Goal: Task Accomplishment & Management: Manage account settings

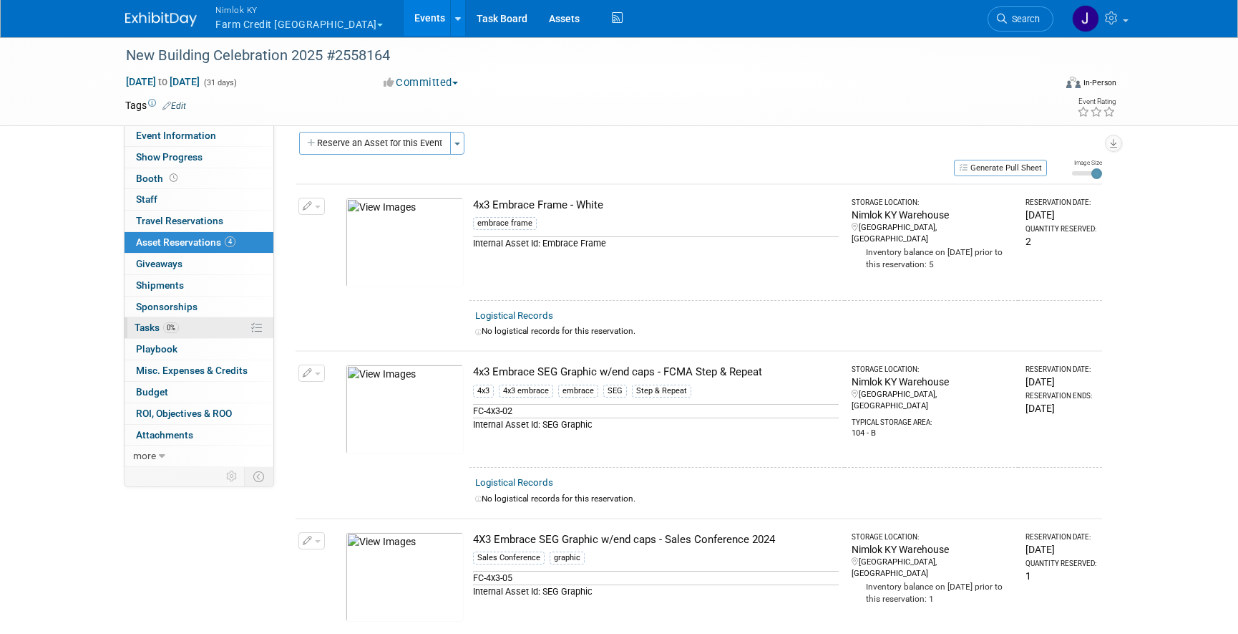
click at [202, 333] on link "0% Tasks 0%" at bounding box center [199, 327] width 149 height 21
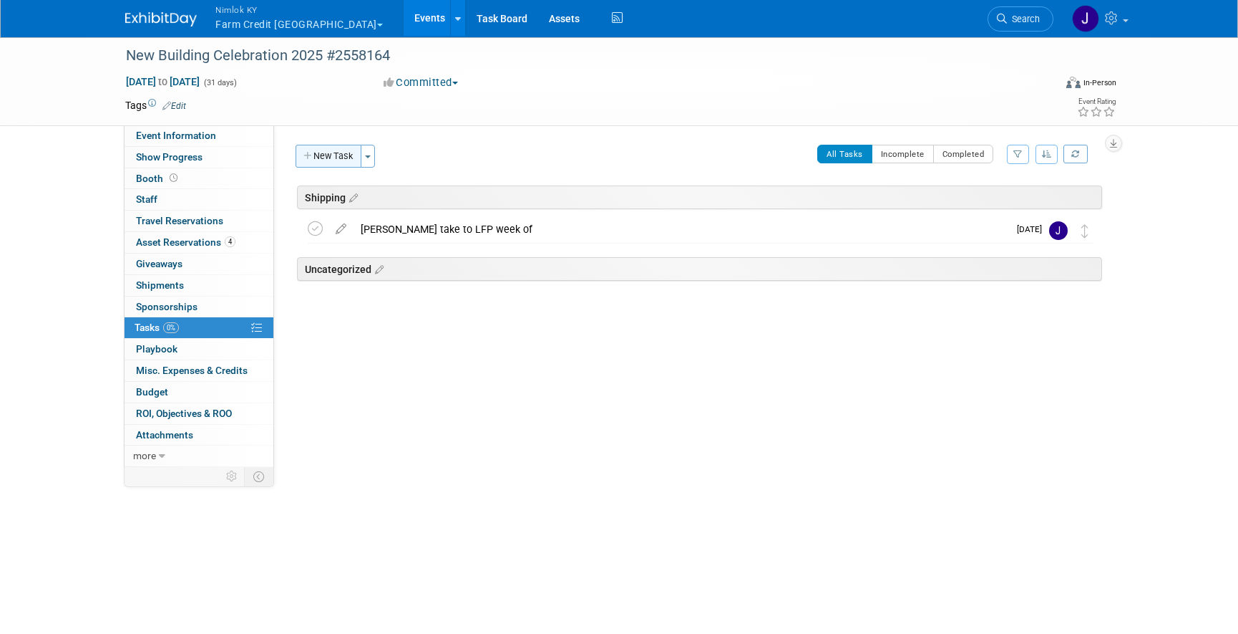
click at [351, 162] on button "New Task" at bounding box center [329, 156] width 66 height 23
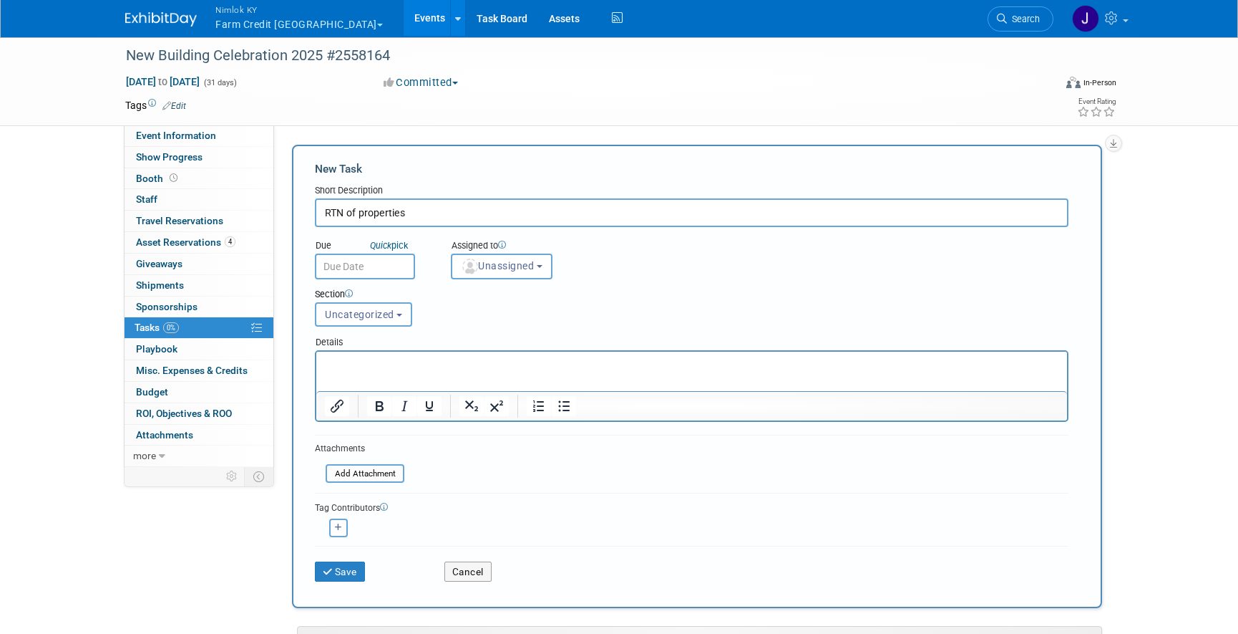
type input "RTN of properties"
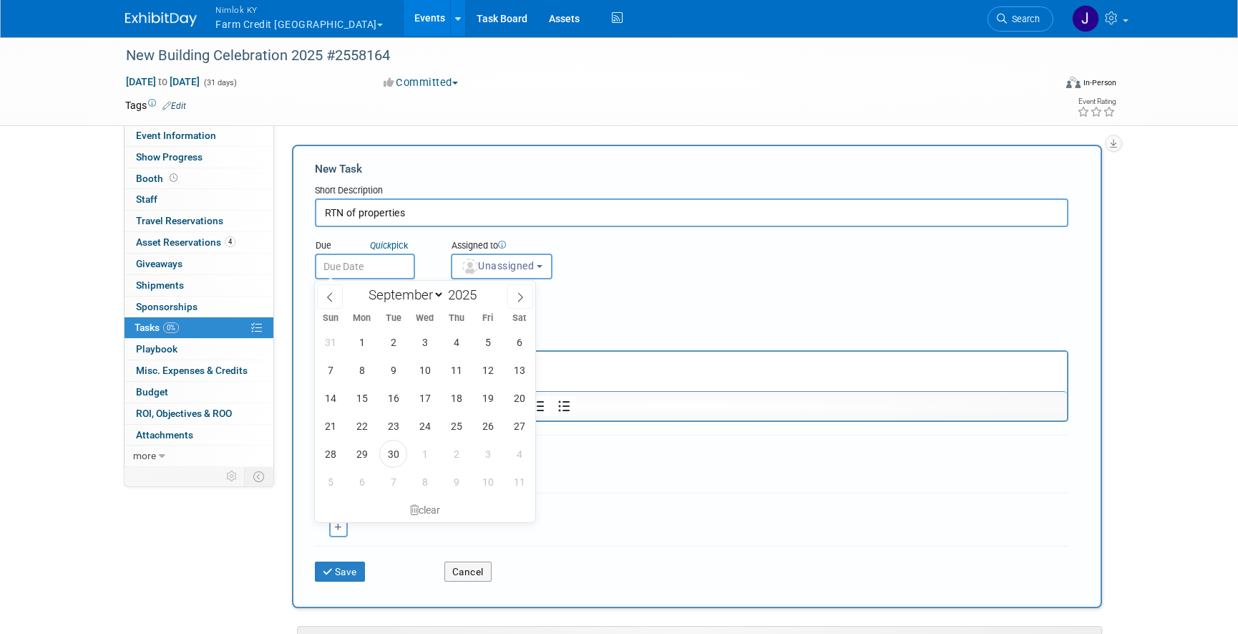
click at [361, 276] on input "text" at bounding box center [365, 266] width 100 height 26
click at [515, 300] on icon at bounding box center [520, 297] width 10 height 10
select select "9"
click at [487, 452] on span "31" at bounding box center [488, 454] width 28 height 28
type input "Oct 31, 2025"
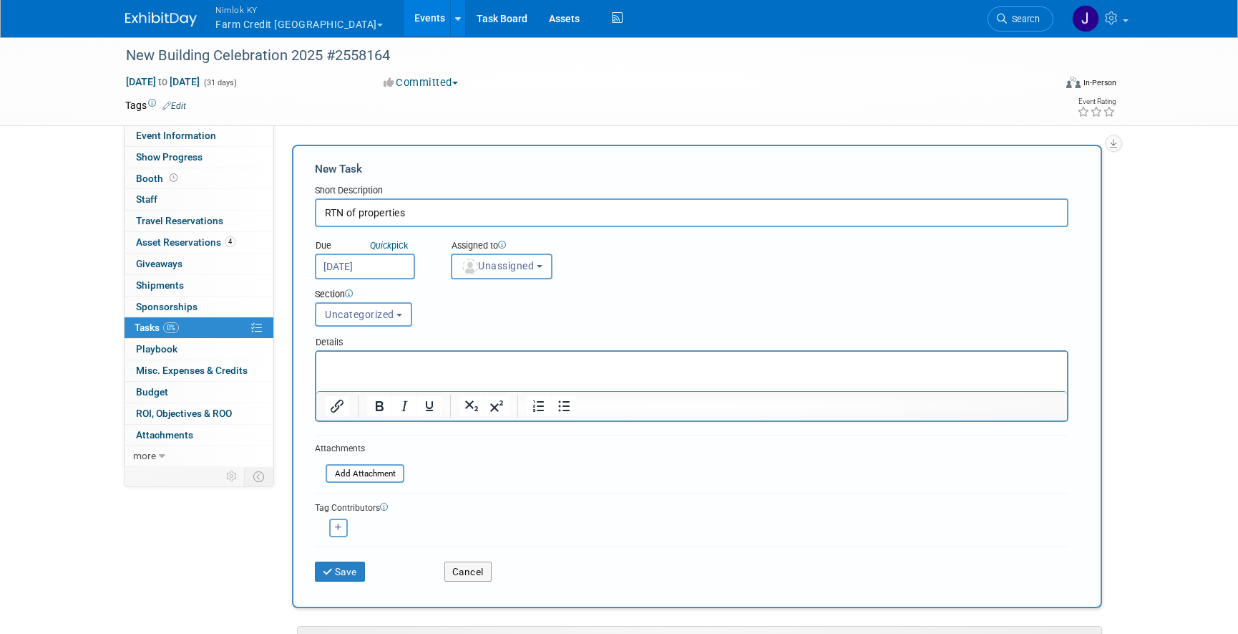
click at [505, 265] on span "Unassigned" at bounding box center [497, 265] width 73 height 11
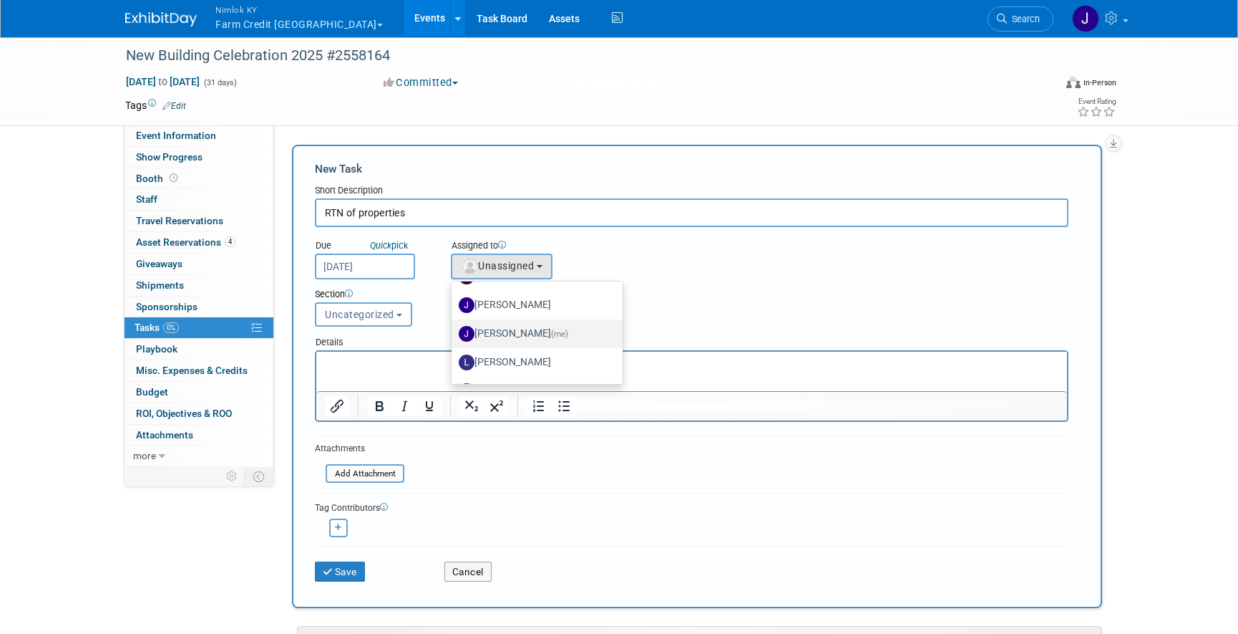
click at [538, 324] on label "Jamie Dunn (me)" at bounding box center [534, 333] width 150 height 23
click at [454, 327] on input "Jamie Dunn (me)" at bounding box center [449, 331] width 9 height 9
select select "6959d863-ee32-42c4-bffe-2330cab25484"
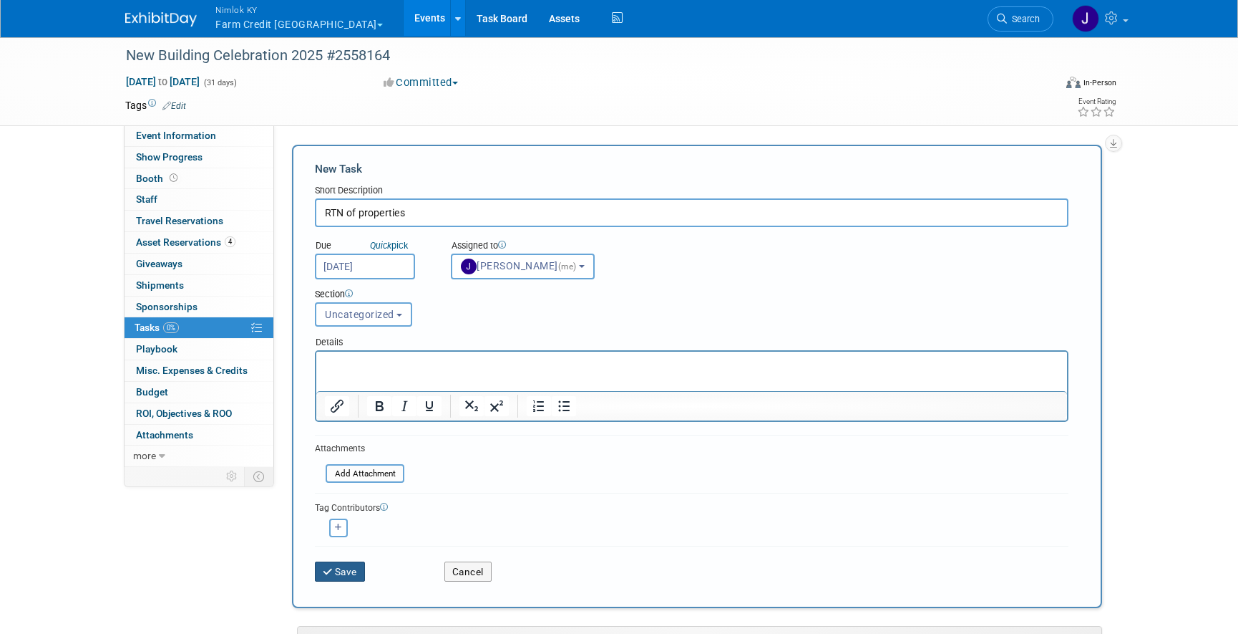
click at [355, 578] on button "Save" at bounding box center [340, 571] width 50 height 20
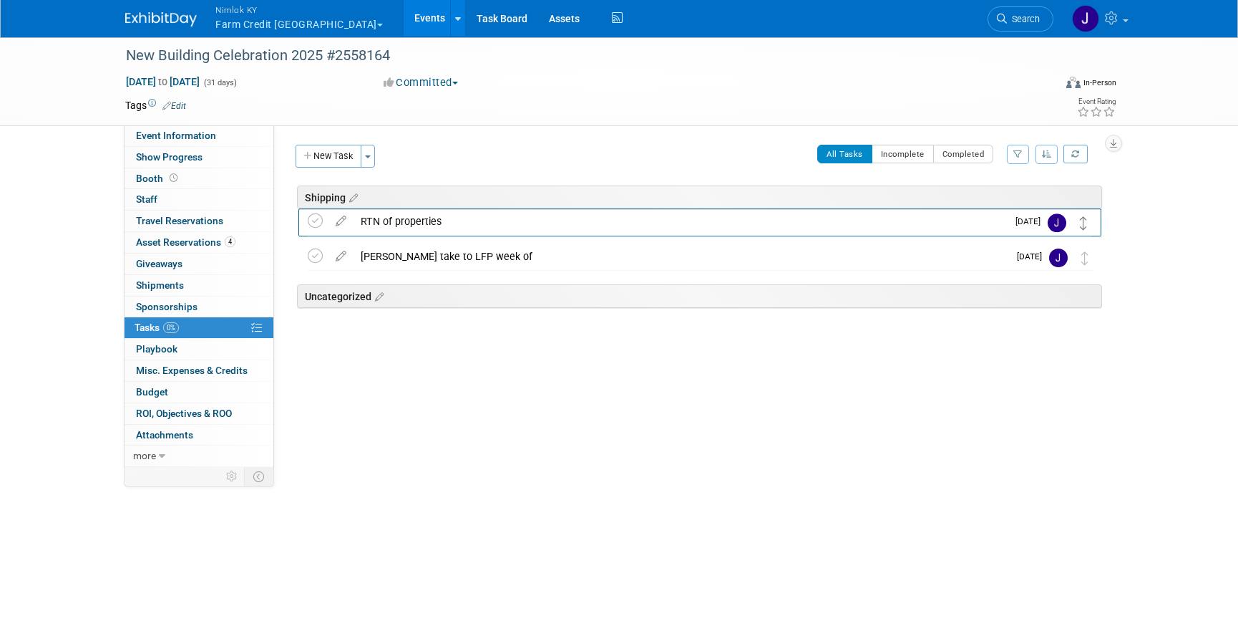
drag, startPoint x: 1082, startPoint y: 299, endPoint x: 1083, endPoint y: 225, distance: 73.7
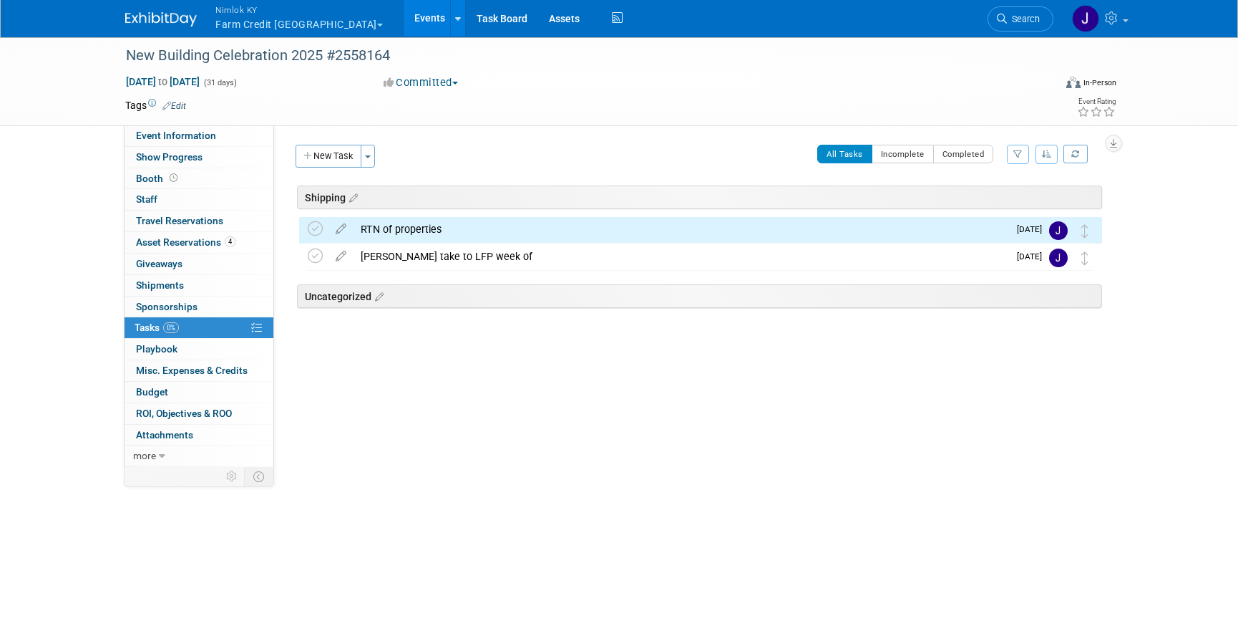
click at [1033, 414] on div "Event Website: Edit Event Venue Name: Specify event venue name Event Venue Addr…" at bounding box center [693, 295] width 839 height 341
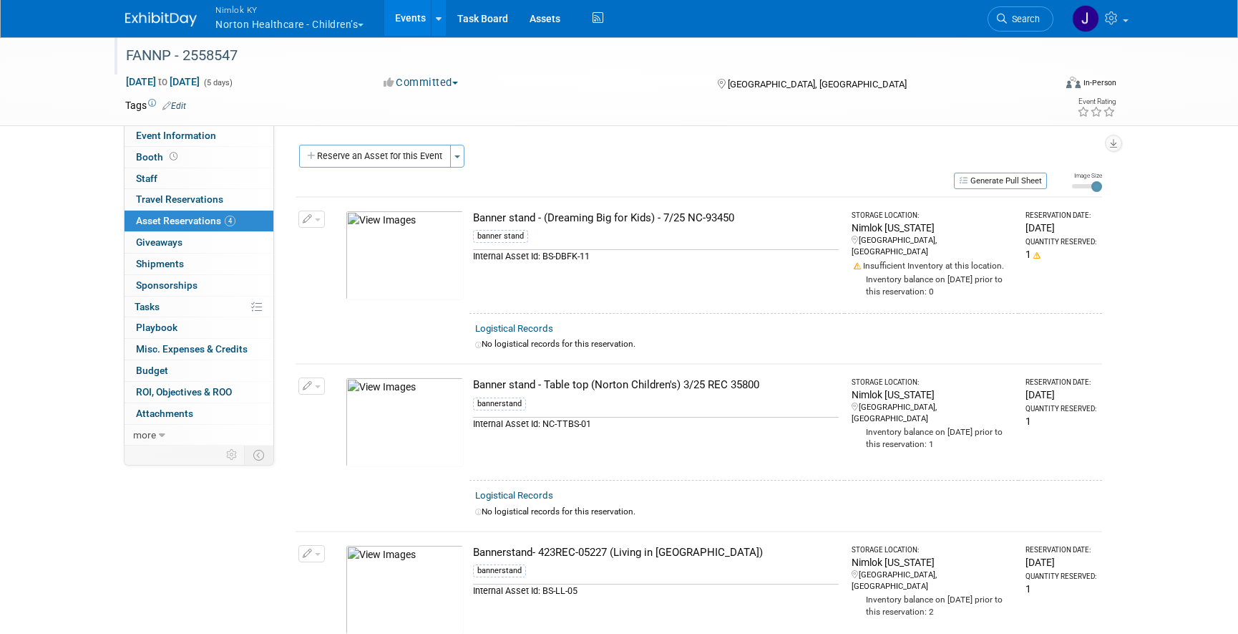
click at [187, 57] on div "FANNP - 2558547" at bounding box center [576, 56] width 911 height 26
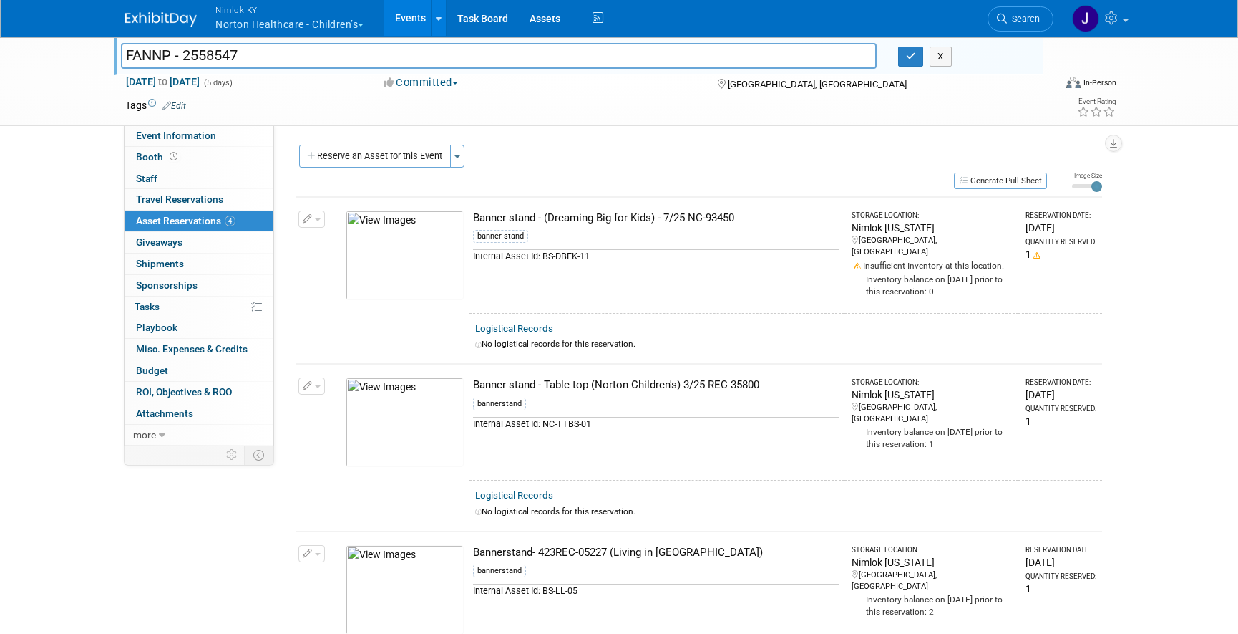
drag, startPoint x: 168, startPoint y: 52, endPoint x: 87, endPoint y: 45, distance: 81.2
click at [87, 45] on div "FANNP - 2558547 FANNP - 2558547 X Oct 14, 2025 to Oct 18, 2025 (5 days) Oct 14,…" at bounding box center [619, 81] width 1238 height 90
click at [907, 57] on icon "button" at bounding box center [911, 56] width 10 height 9
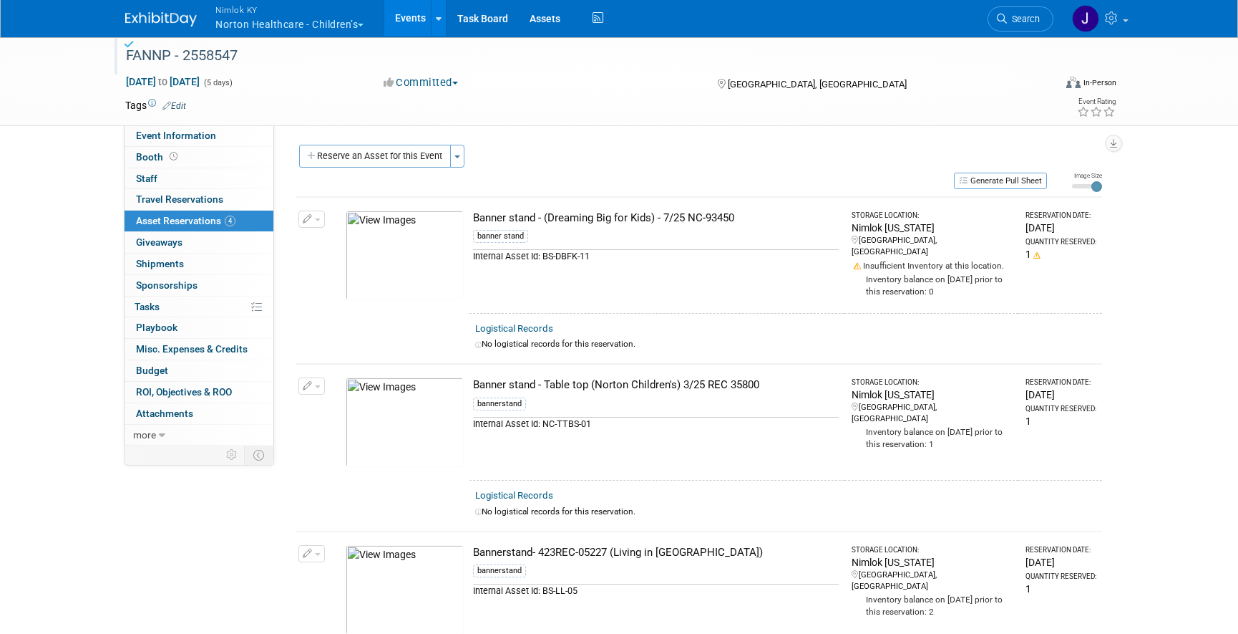
click at [347, 24] on button "Nimlok KY Norton Healthcare - Children’s" at bounding box center [298, 18] width 168 height 37
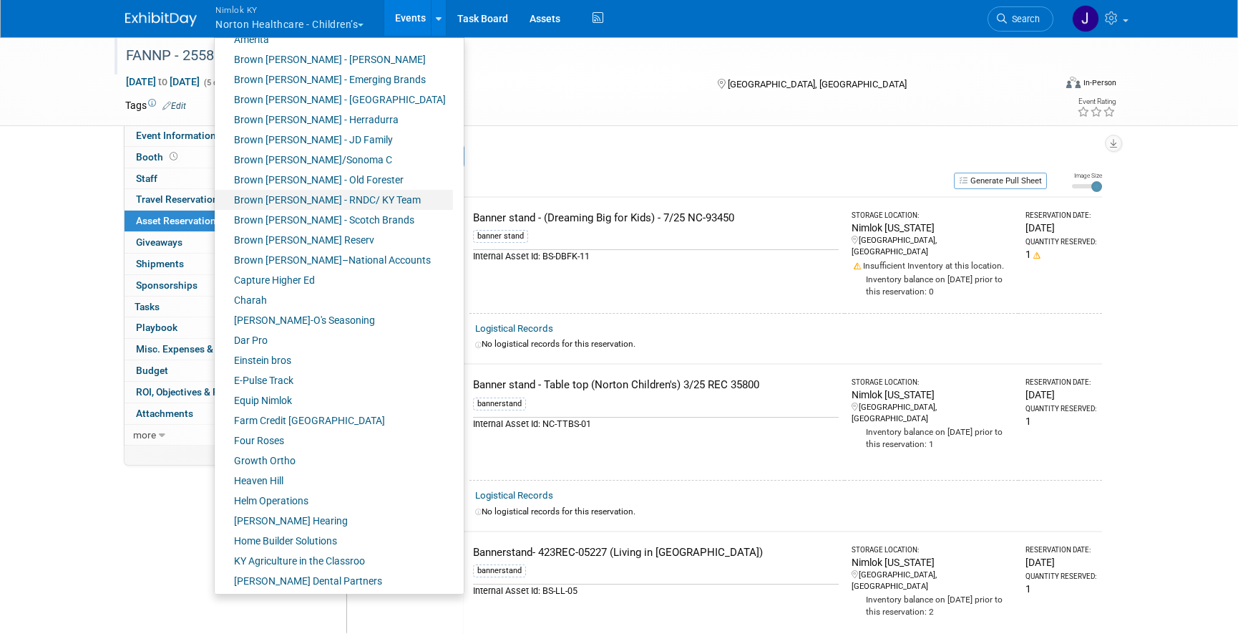
scroll to position [135, 0]
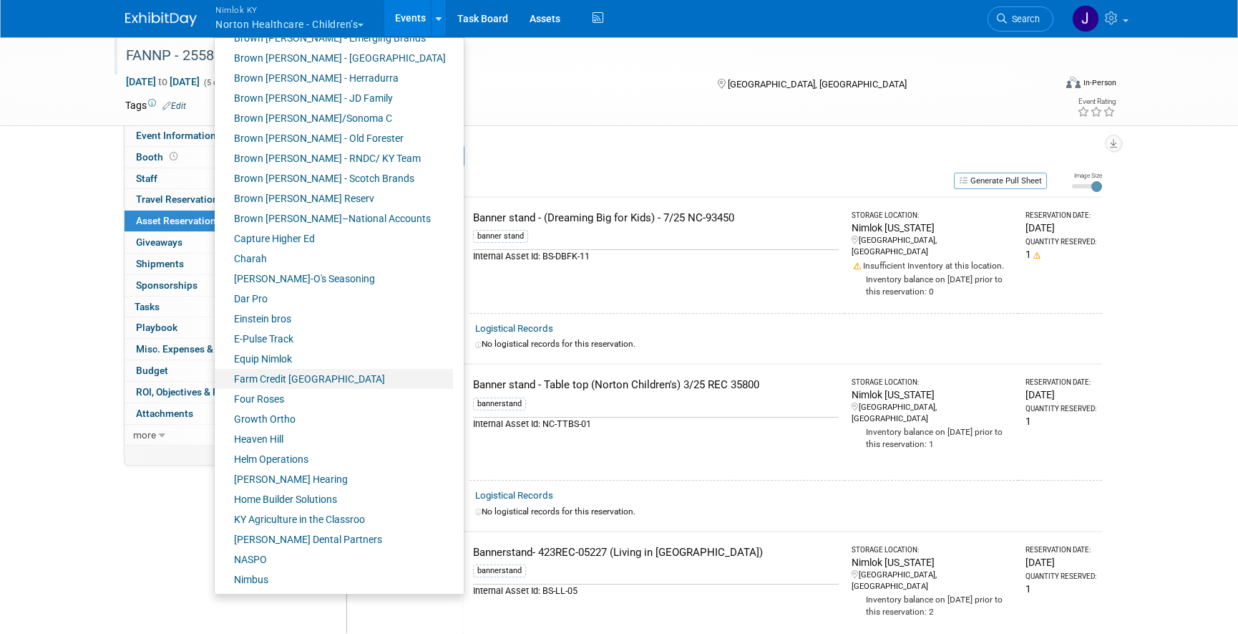
click at [339, 370] on link "Farm Credit [GEOGRAPHIC_DATA]" at bounding box center [334, 379] width 238 height 20
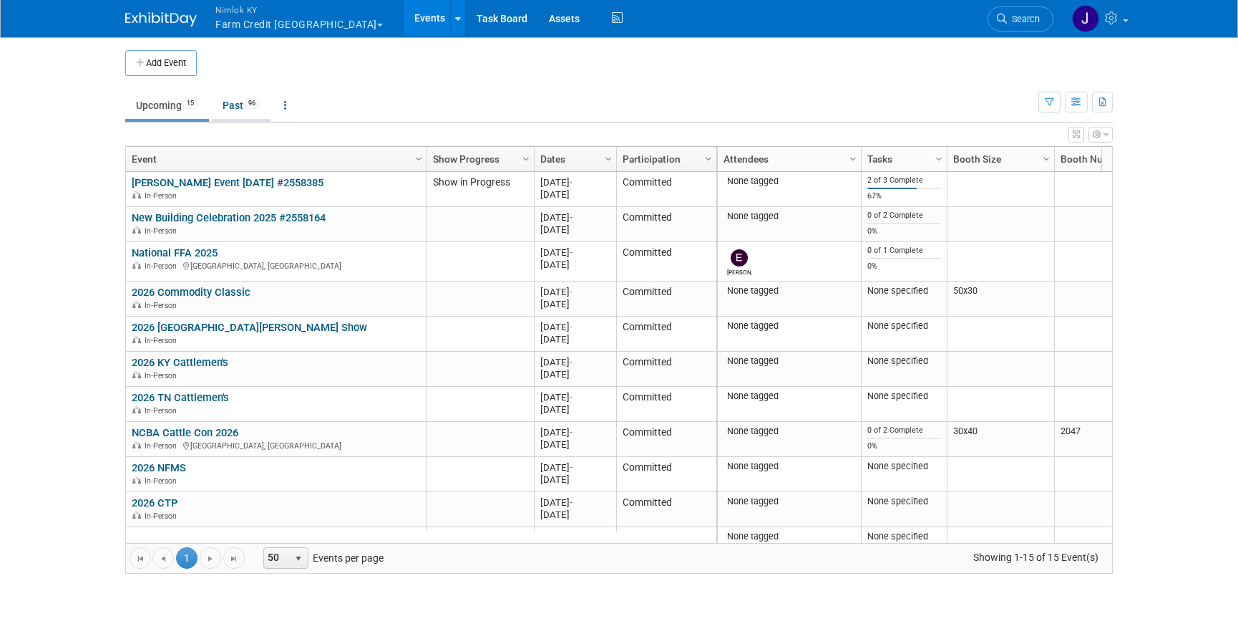
click at [241, 101] on link "Past 96" at bounding box center [241, 105] width 59 height 27
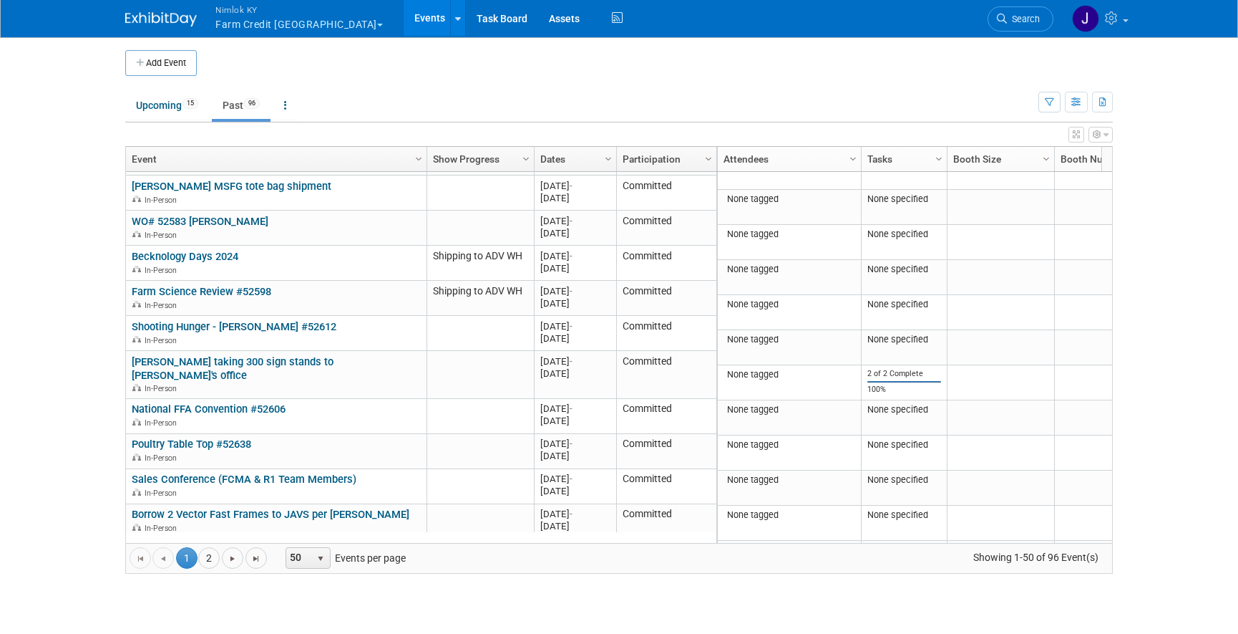
scroll to position [1486, 0]
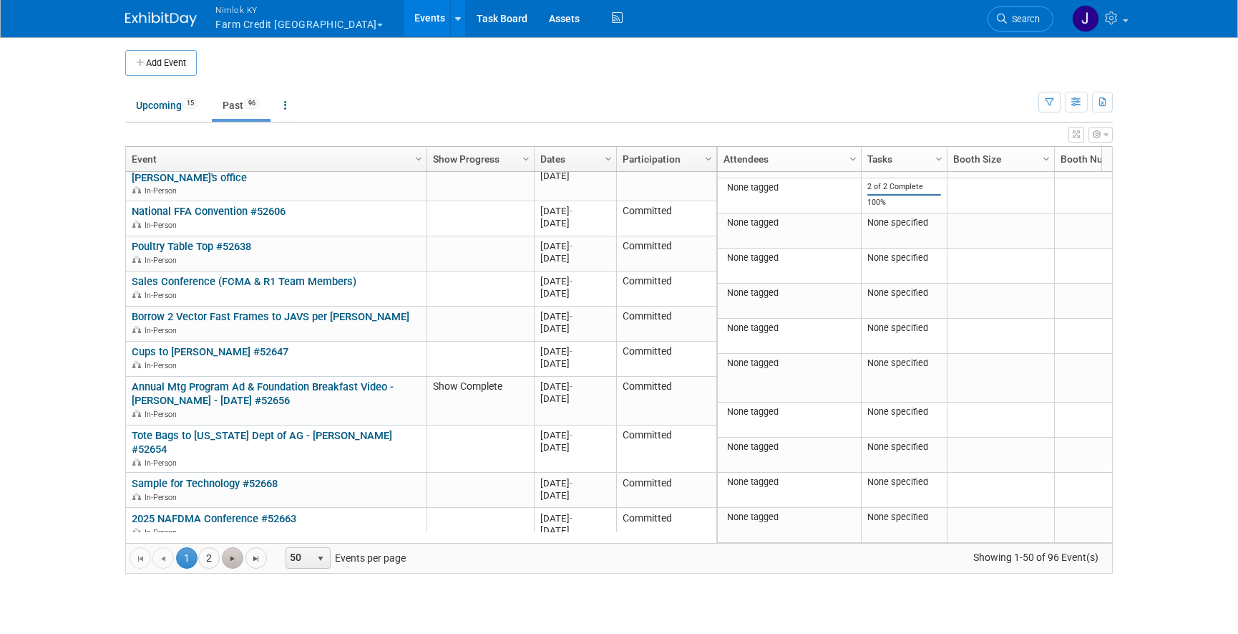
click at [230, 559] on span "Go to the next page" at bounding box center [232, 558] width 11 height 11
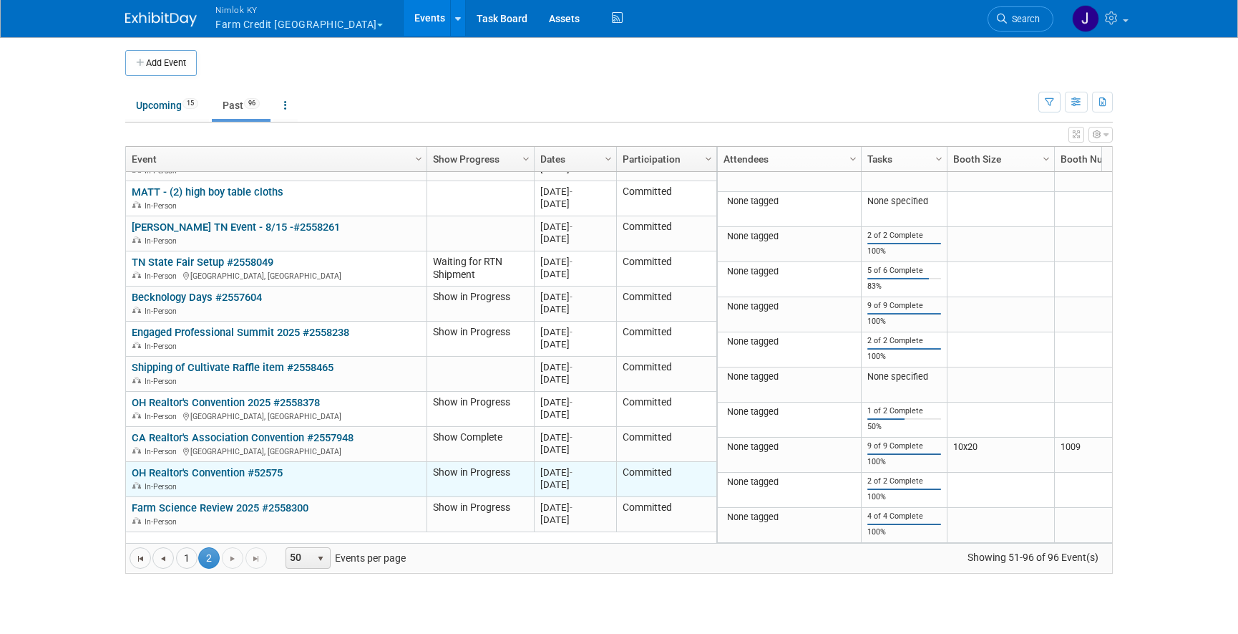
scroll to position [1280, 0]
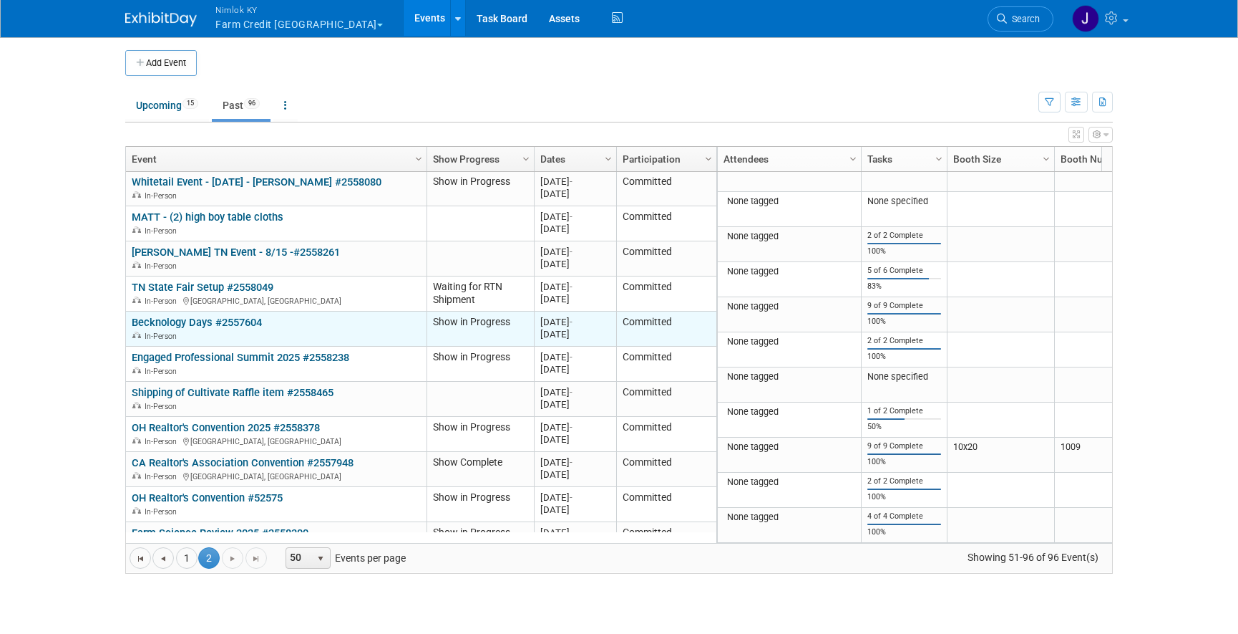
click at [205, 316] on link "Becknology Days #2557604" at bounding box center [197, 322] width 130 height 13
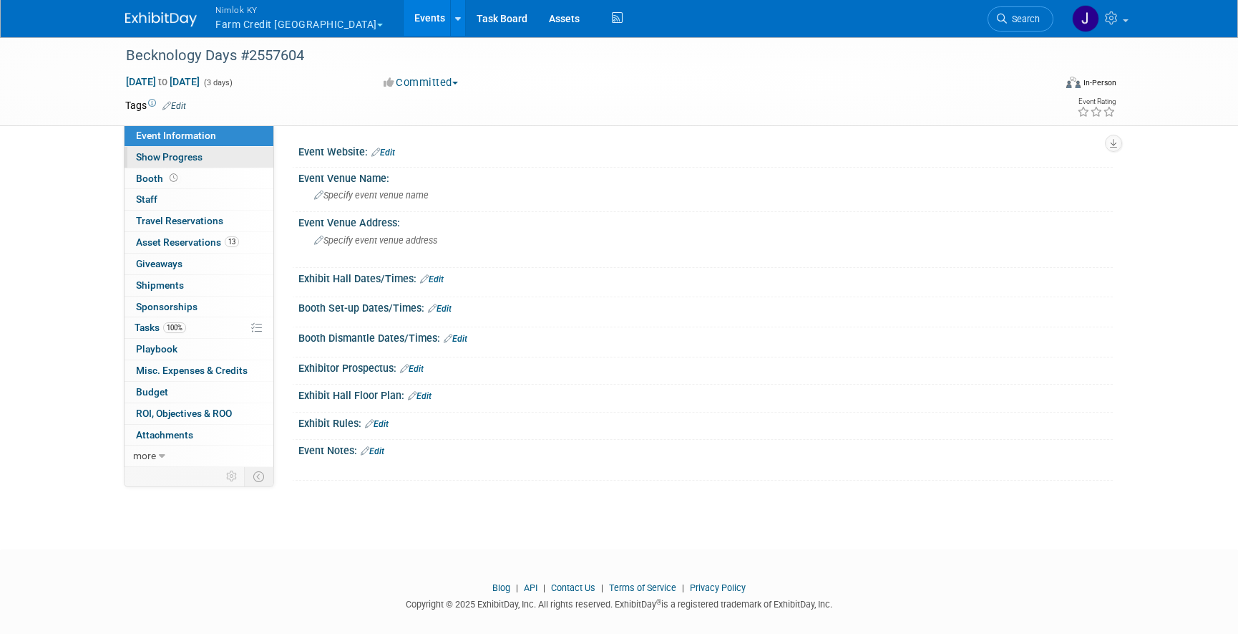
click at [230, 158] on link "Show Progress" at bounding box center [199, 157] width 149 height 21
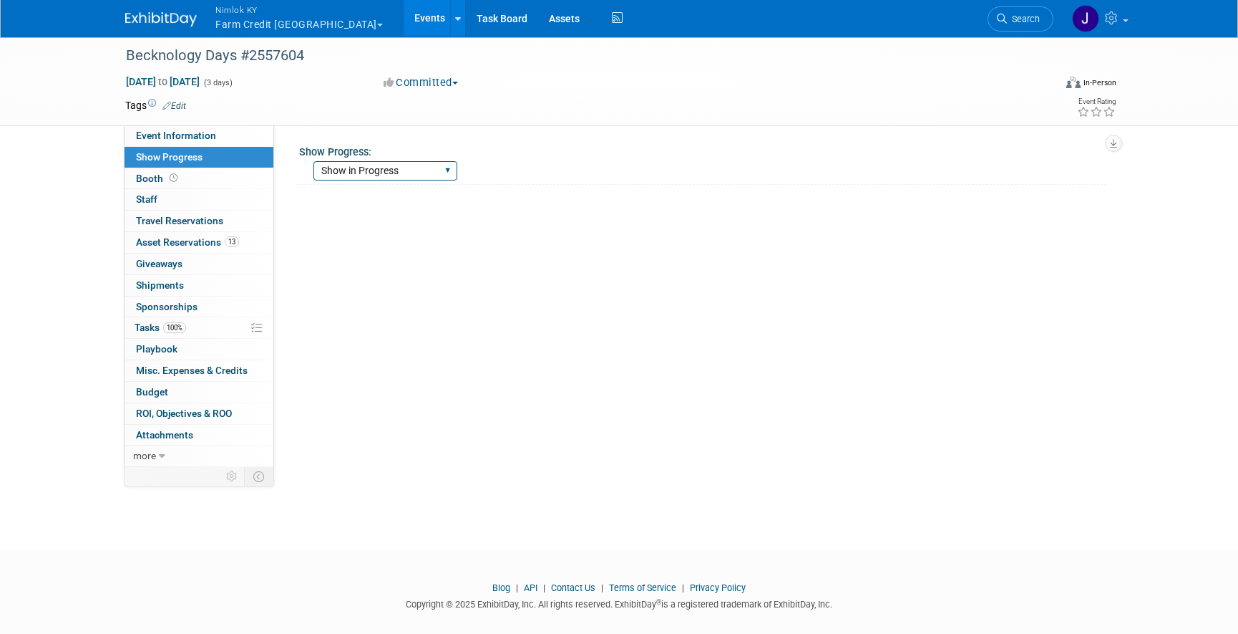
click at [347, 168] on select "Show Complete Working on Services WH pulling order Shipping to ADV WH Show in P…" at bounding box center [386, 170] width 144 height 19
select select "Show Complete"
click at [314, 161] on select "Show Complete Working on Services WH pulling order Shipping to ADV WH Show in P…" at bounding box center [386, 170] width 144 height 19
click at [404, 19] on link "Events" at bounding box center [430, 18] width 52 height 36
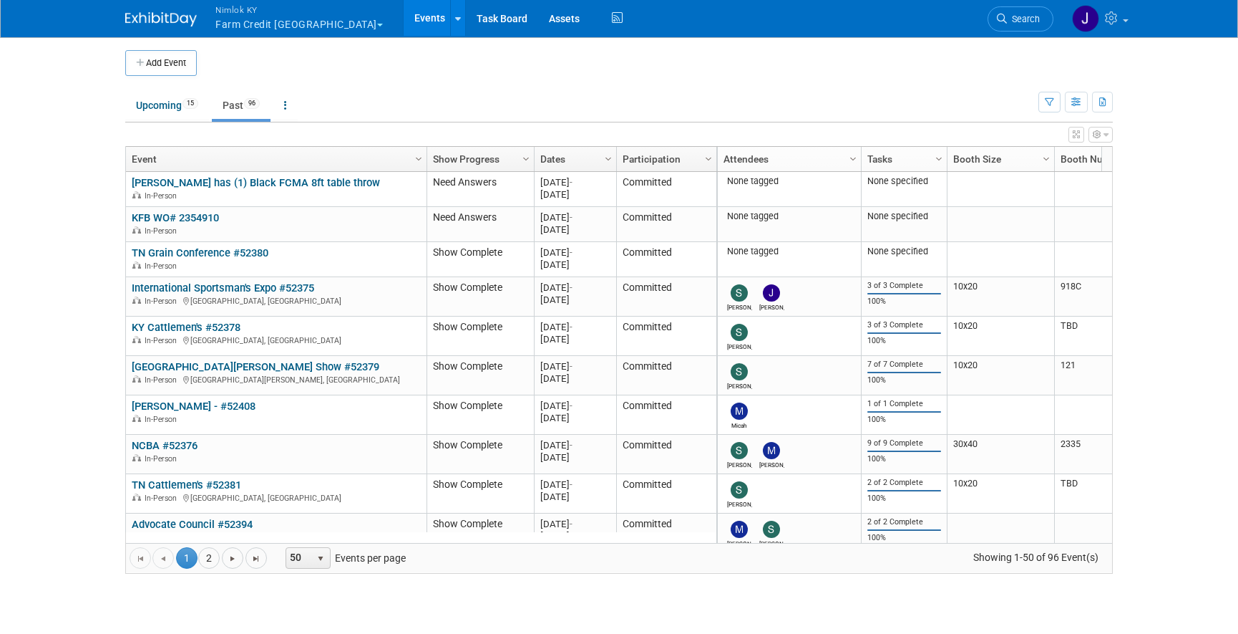
scroll to position [1486, 0]
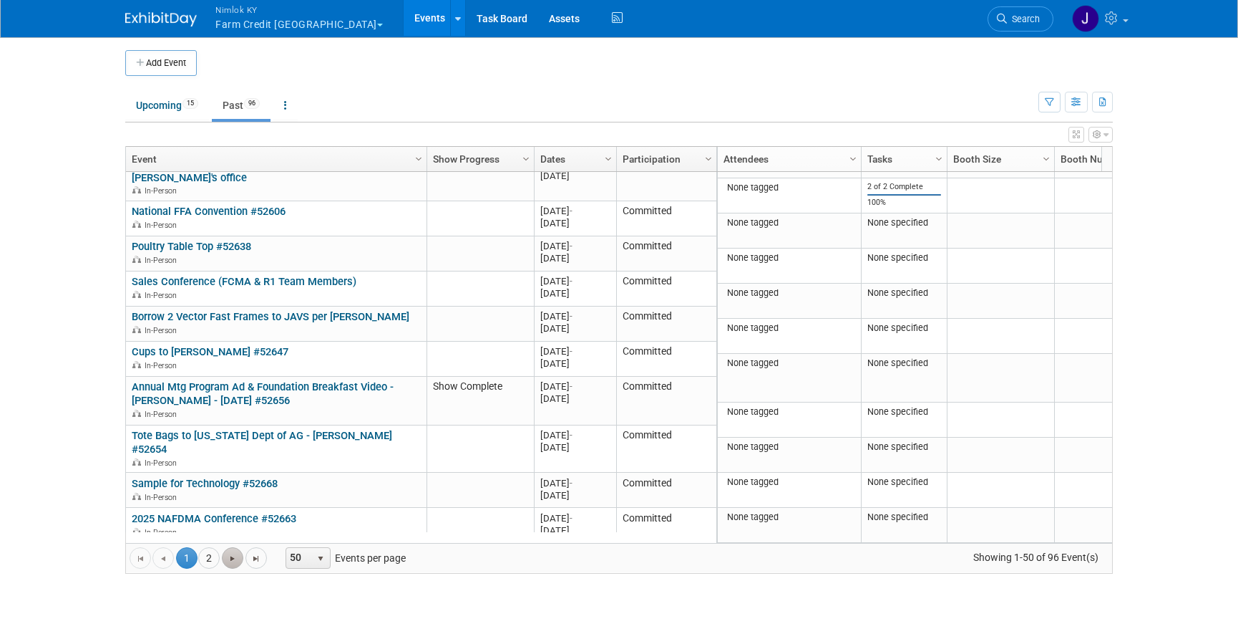
click at [229, 559] on span "Go to the next page" at bounding box center [232, 558] width 11 height 11
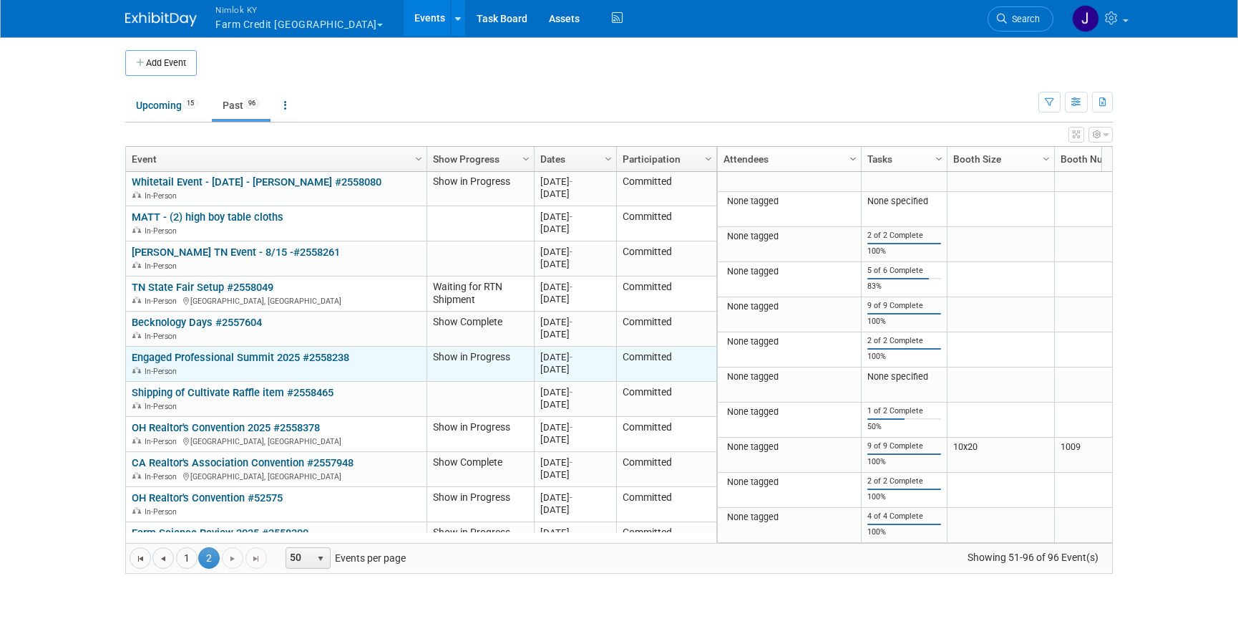
click at [255, 351] on link "Engaged Professional Summit 2025 #2558238" at bounding box center [241, 357] width 218 height 13
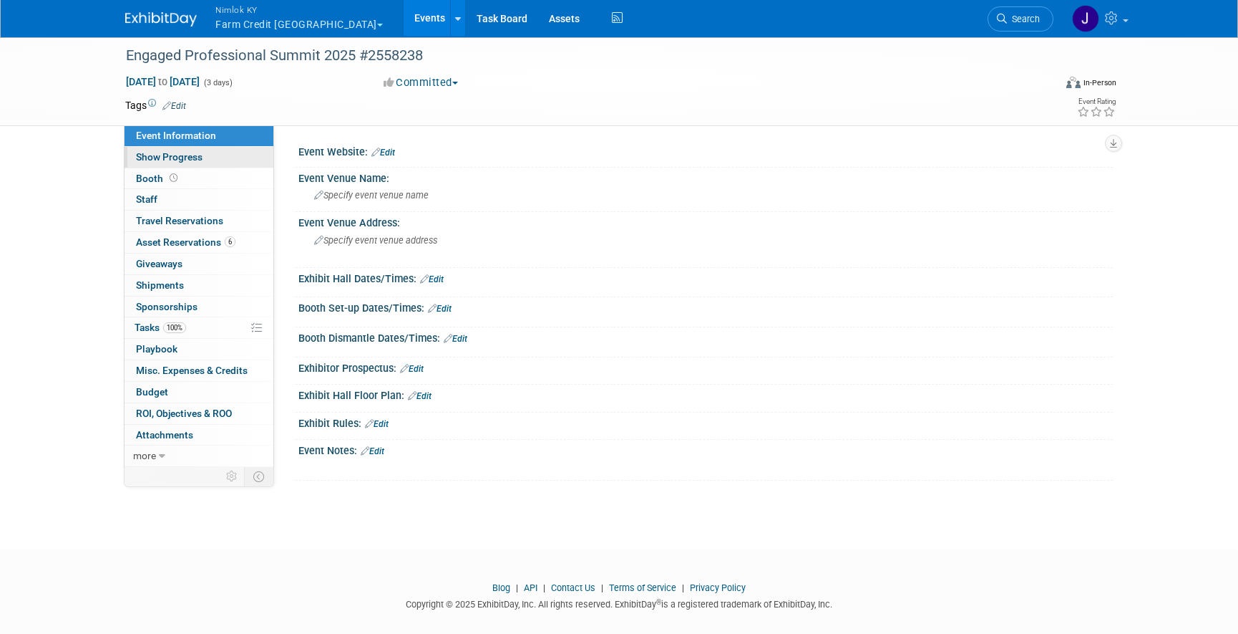
click at [244, 156] on link "Show Progress" at bounding box center [199, 157] width 149 height 21
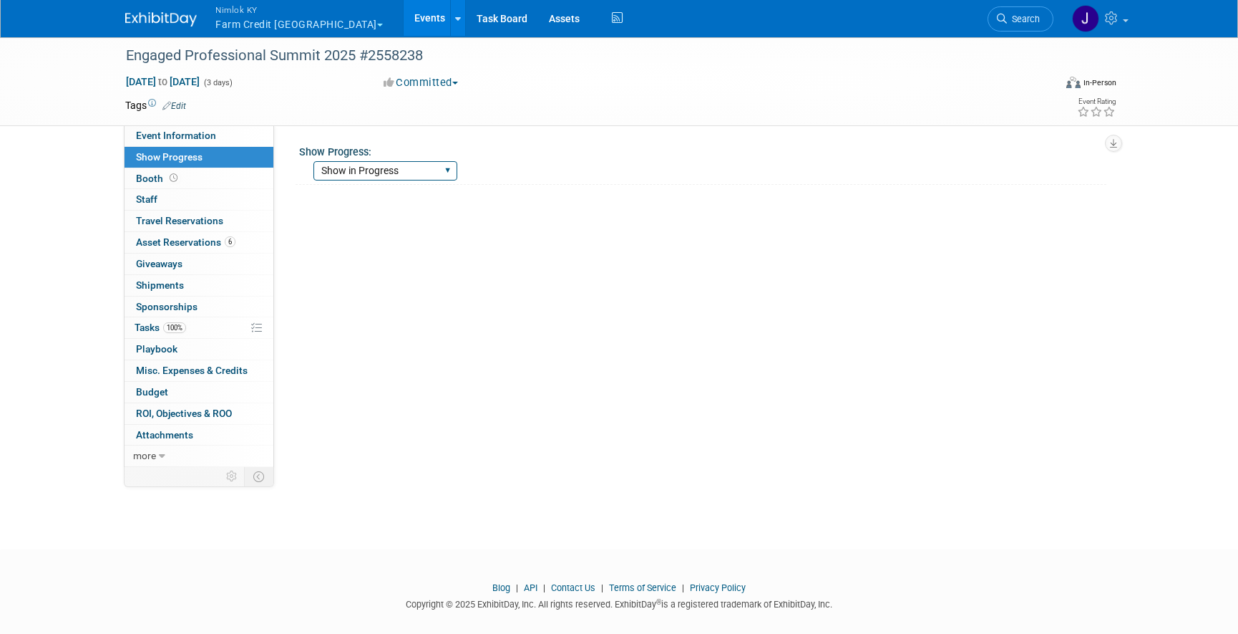
click at [337, 162] on select "Show Complete Working on Services WH pulling order Shipping to ADV WH Show in P…" at bounding box center [386, 170] width 144 height 19
select select "Show Complete"
click at [314, 161] on select "Show Complete Working on Services WH pulling order Shipping to ADV WH Show in P…" at bounding box center [386, 170] width 144 height 19
click at [404, 5] on link "Events" at bounding box center [430, 18] width 52 height 36
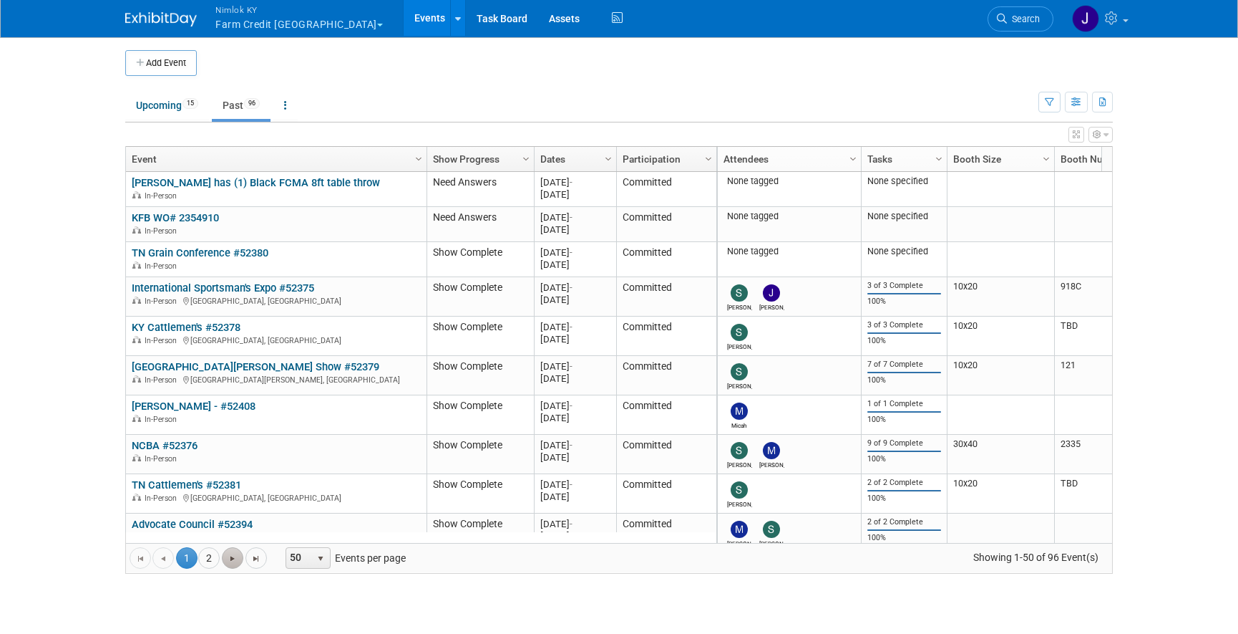
click at [236, 555] on span "Go to the next page" at bounding box center [232, 558] width 11 height 11
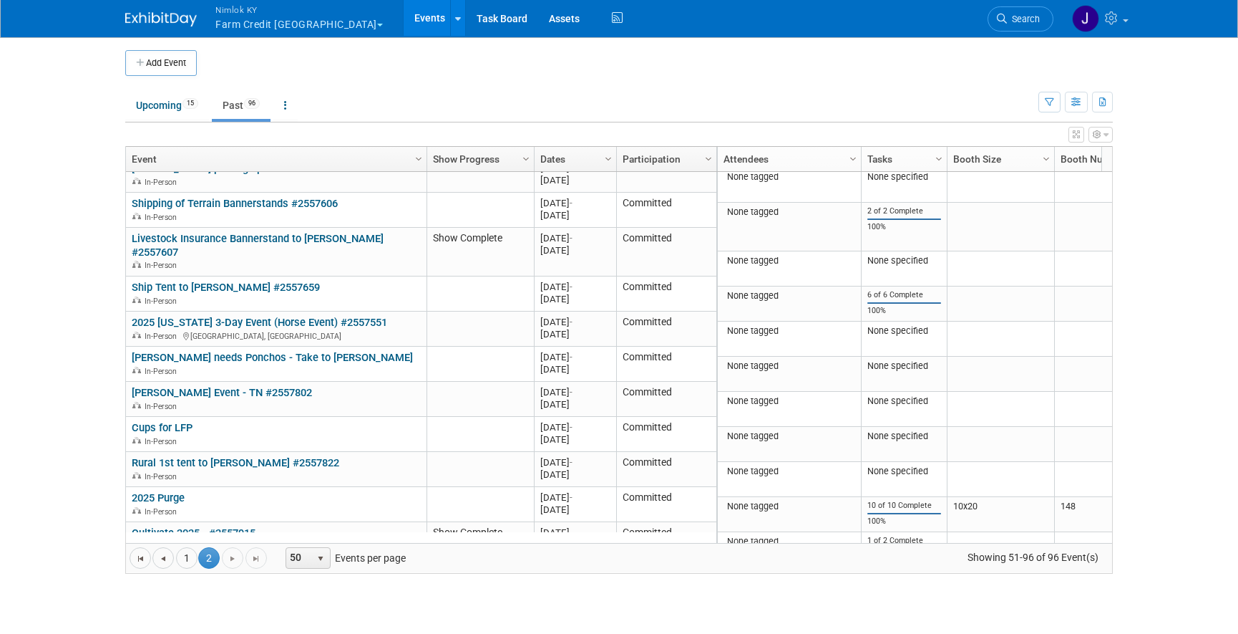
scroll to position [1280, 0]
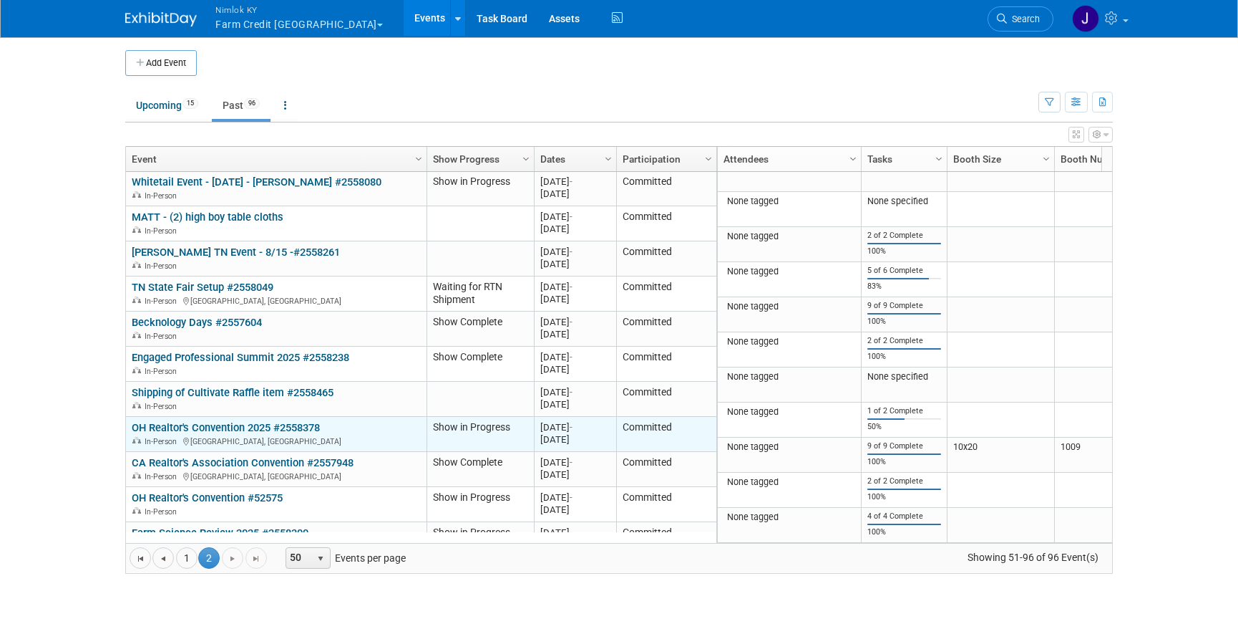
click at [253, 421] on link "OH Realtor's Convention 2025 #2558378" at bounding box center [226, 427] width 188 height 13
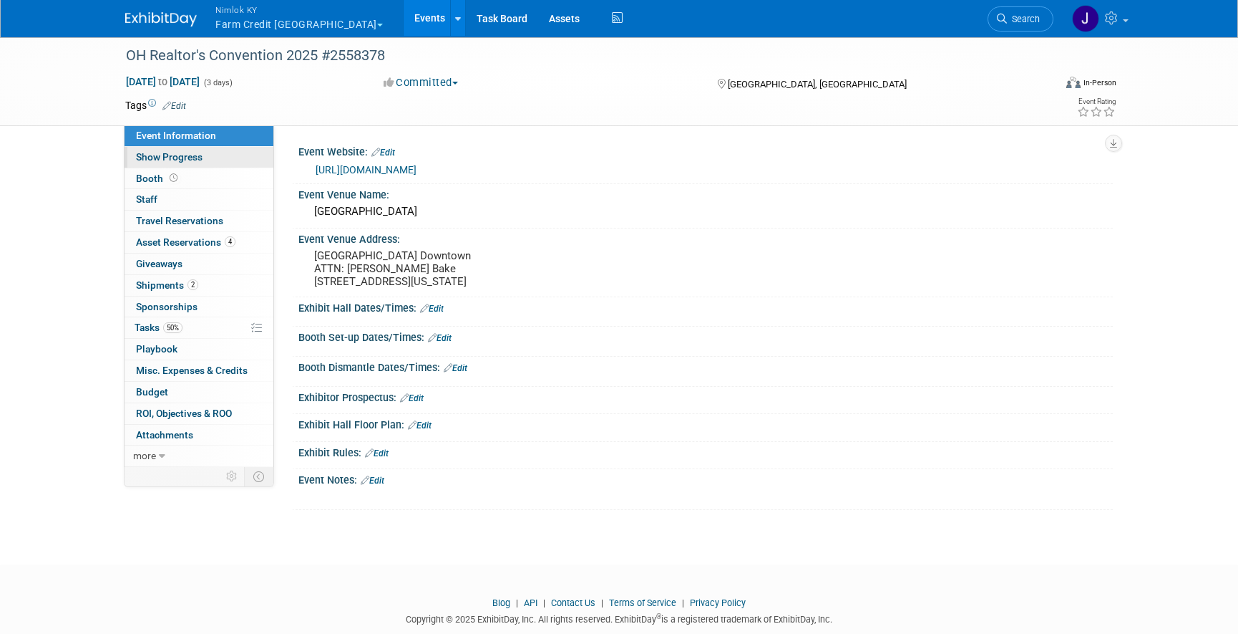
click at [202, 152] on link "Show Progress" at bounding box center [199, 157] width 149 height 21
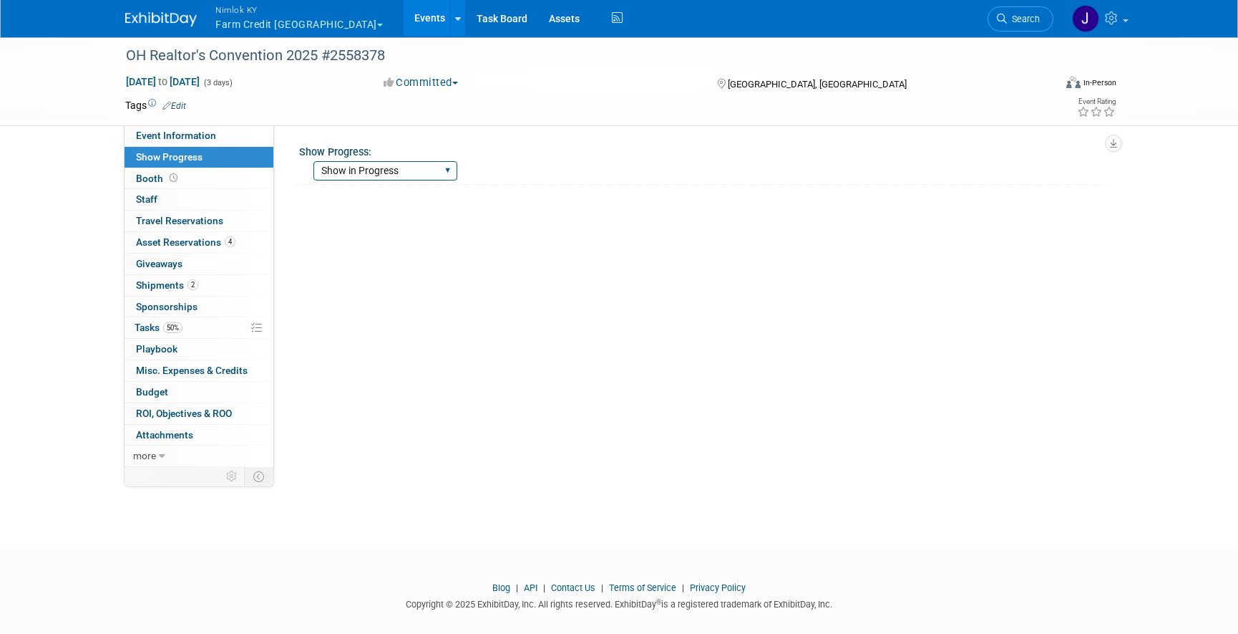
click at [354, 169] on select "Show Complete Working on Services WH pulling order Shipping to ADV WH Show in P…" at bounding box center [386, 170] width 144 height 19
select select "Show Complete"
click at [314, 161] on select "Show Complete Working on Services WH pulling order Shipping to ADV WH Show in P…" at bounding box center [386, 170] width 144 height 19
click at [404, 16] on link "Events" at bounding box center [430, 18] width 52 height 36
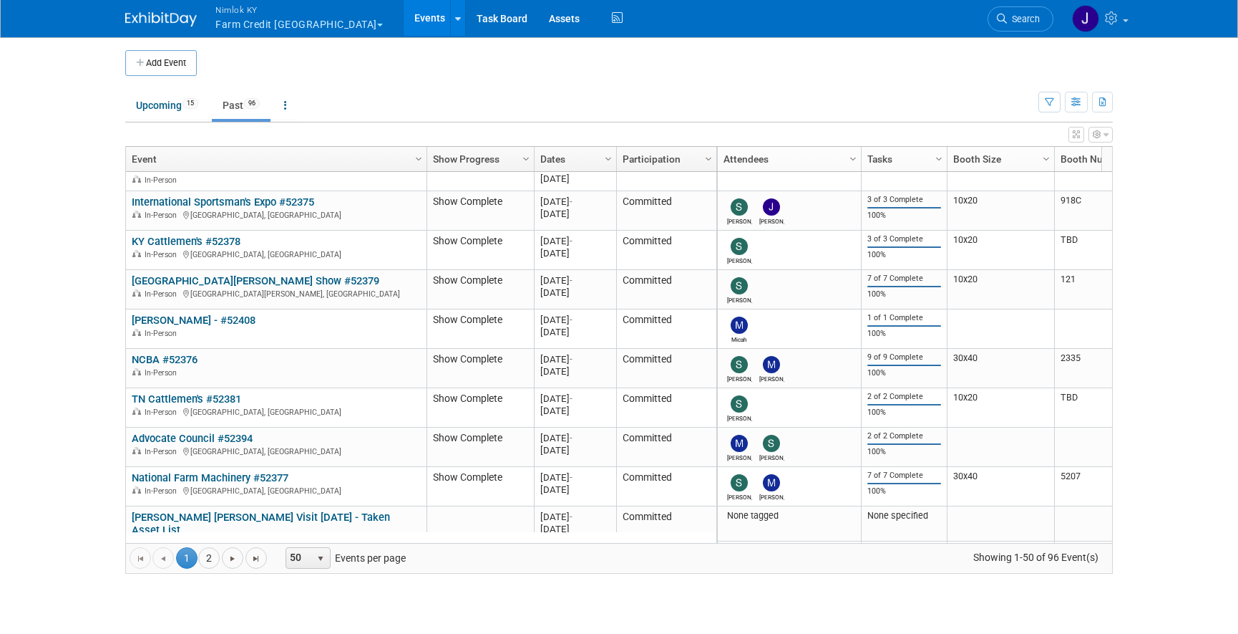
scroll to position [172, 0]
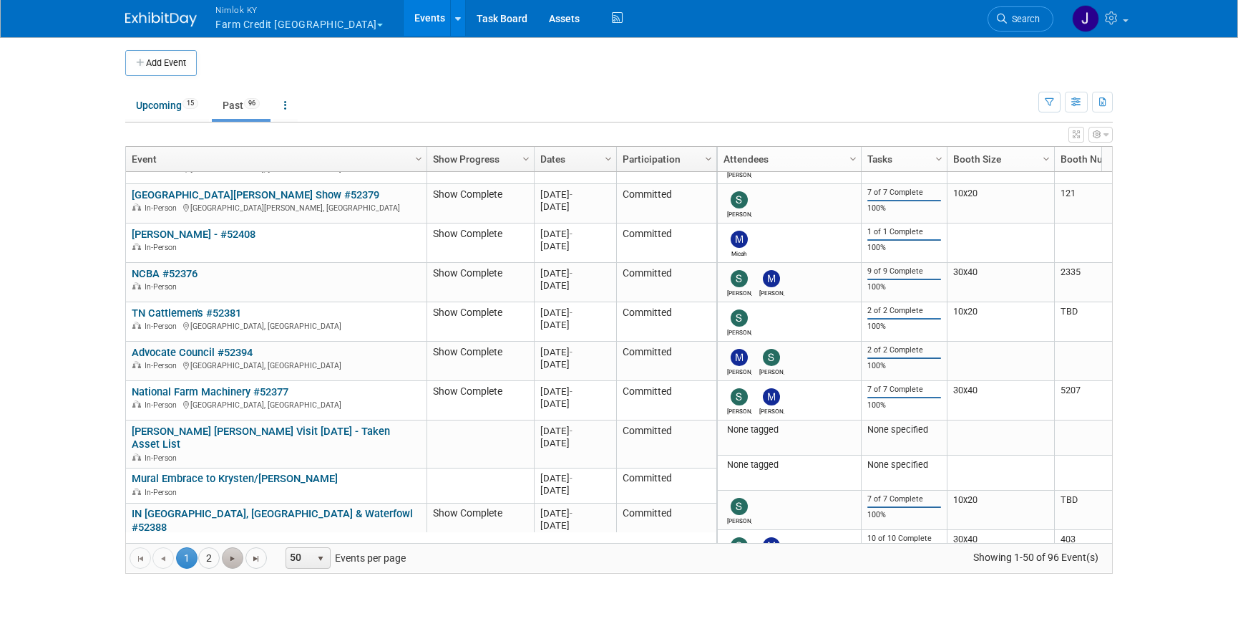
click at [236, 565] on link "Go to the next page" at bounding box center [232, 557] width 21 height 21
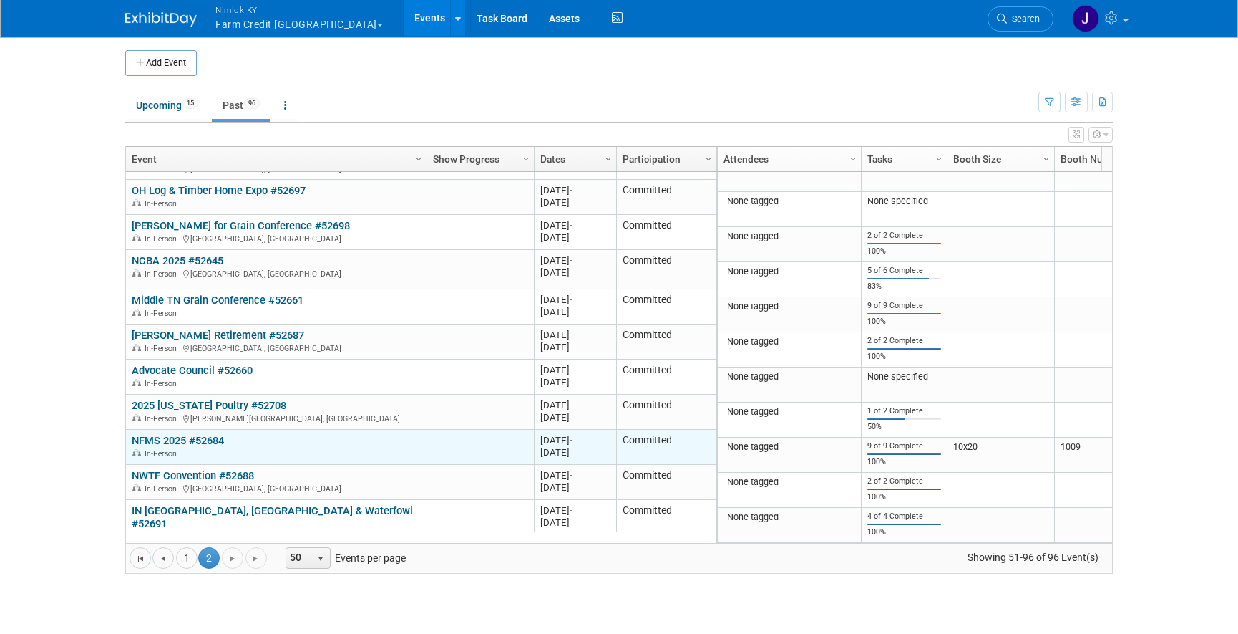
scroll to position [1280, 0]
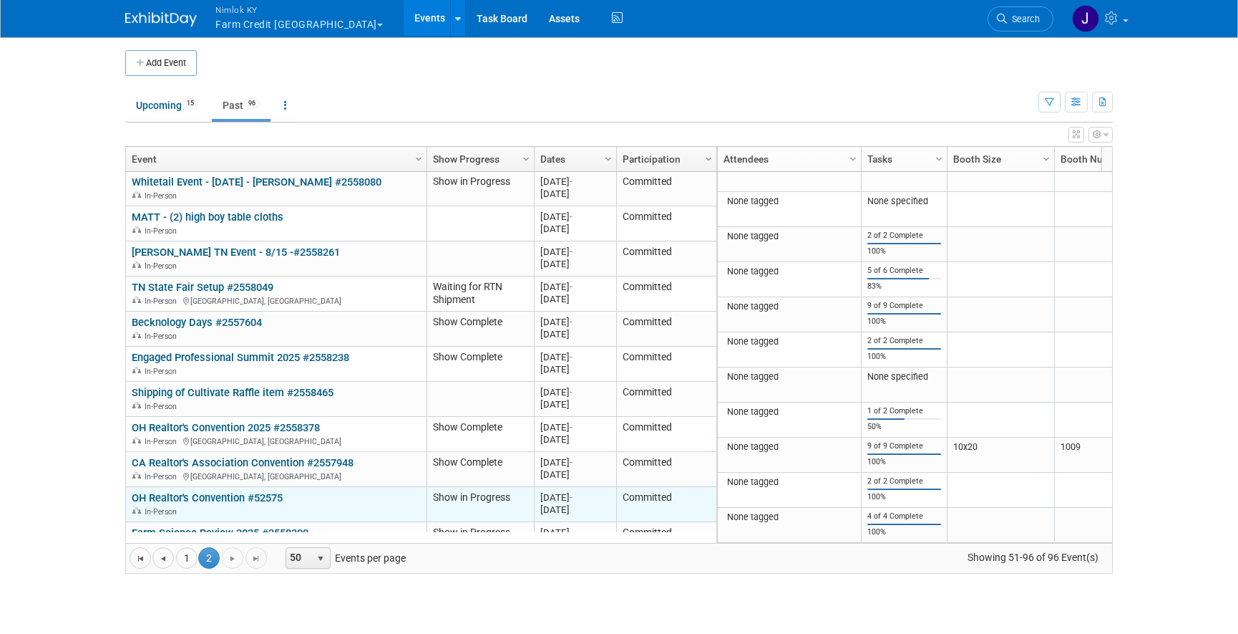
click at [270, 491] on link "OH Realtor's Convention #52575" at bounding box center [207, 497] width 151 height 13
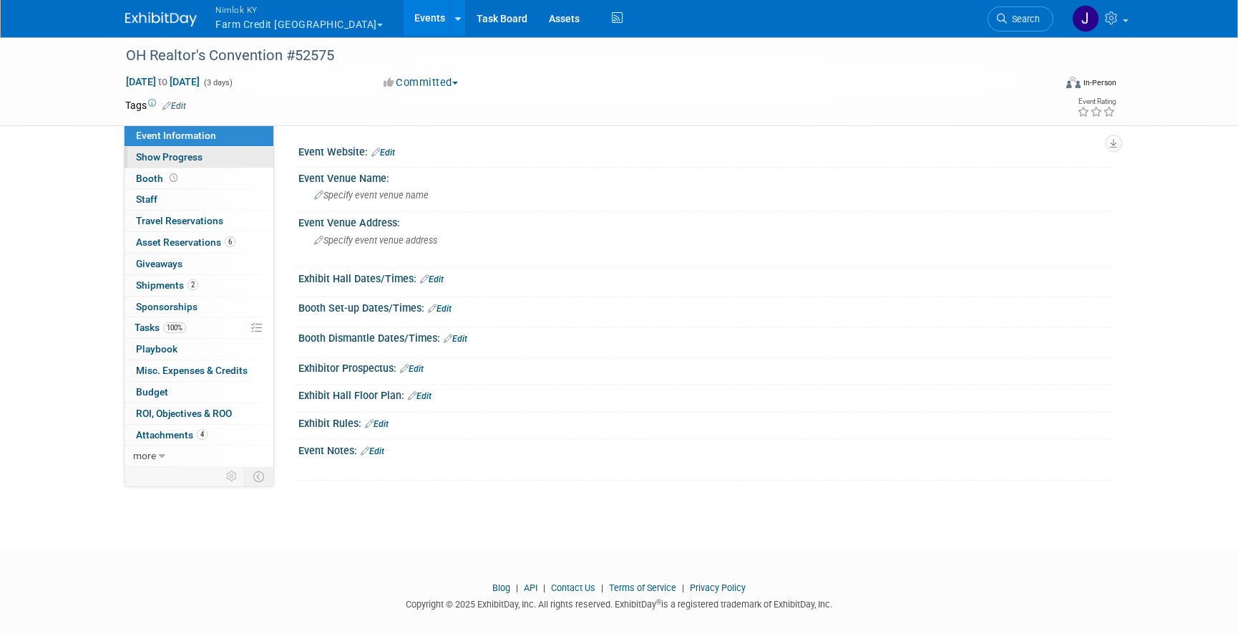
click at [215, 155] on link "Show Progress" at bounding box center [199, 157] width 149 height 21
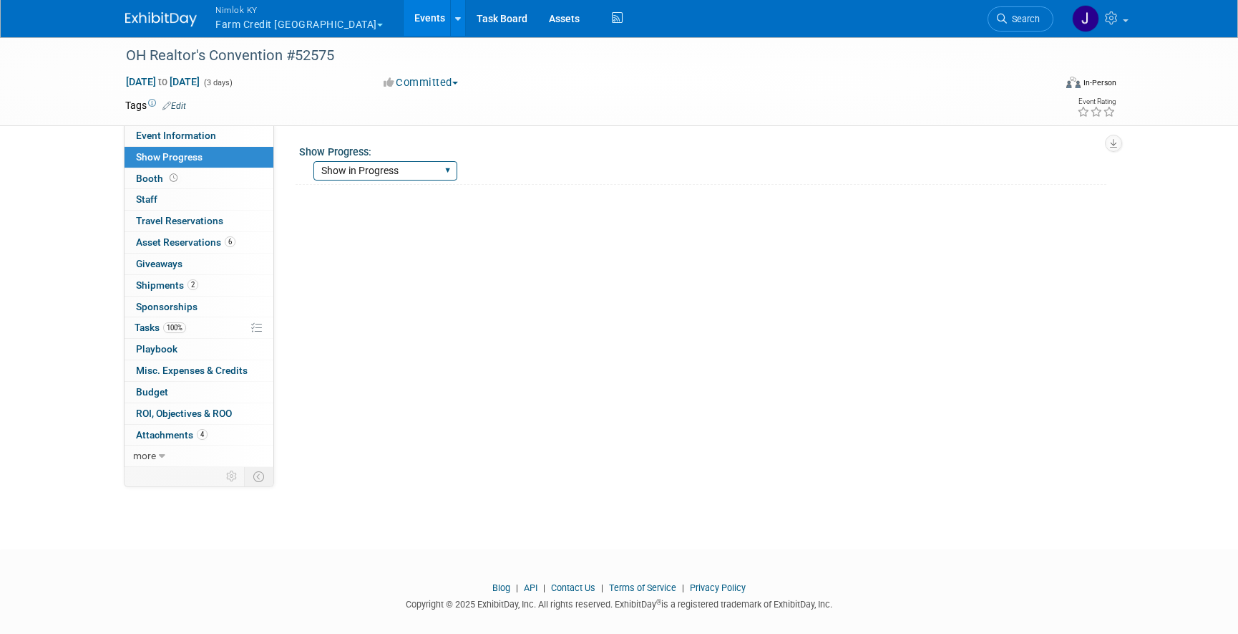
click at [334, 171] on select "Show Complete Working on Services WH pulling order Shipping to ADV WH Show in P…" at bounding box center [386, 170] width 144 height 19
select select "Show Complete"
click at [314, 161] on select "Show Complete Working on Services WH pulling order Shipping to ADV WH Show in P…" at bounding box center [386, 170] width 144 height 19
click at [404, 11] on link "Events" at bounding box center [430, 18] width 52 height 36
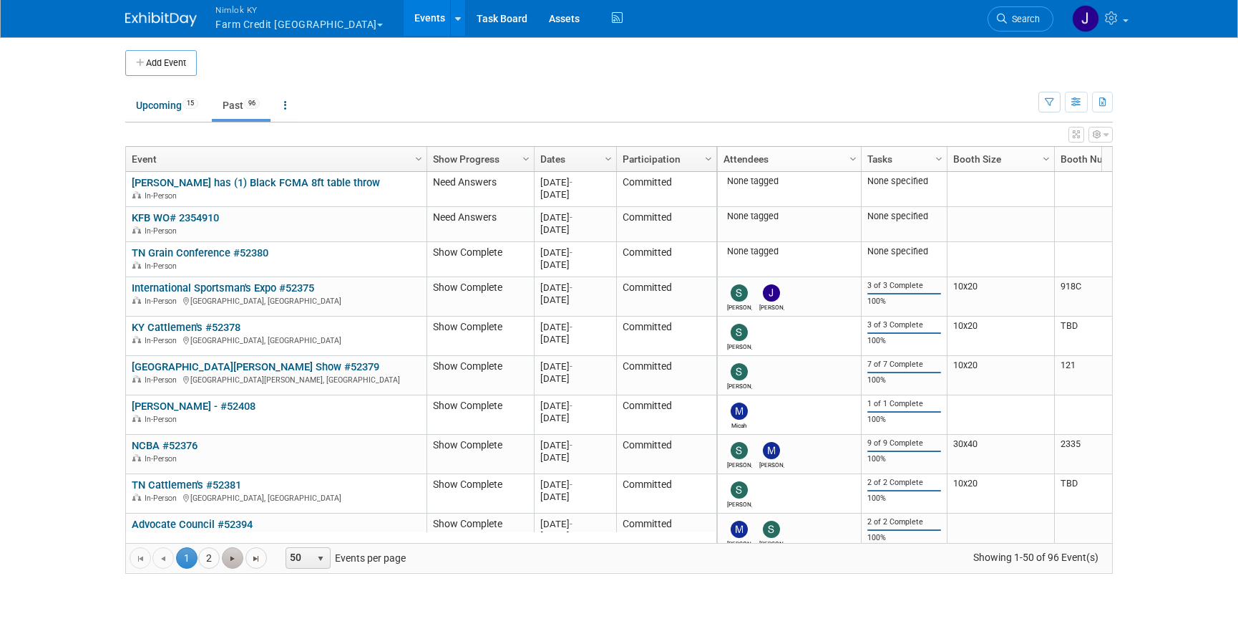
click at [230, 559] on span "Go to the next page" at bounding box center [232, 558] width 11 height 11
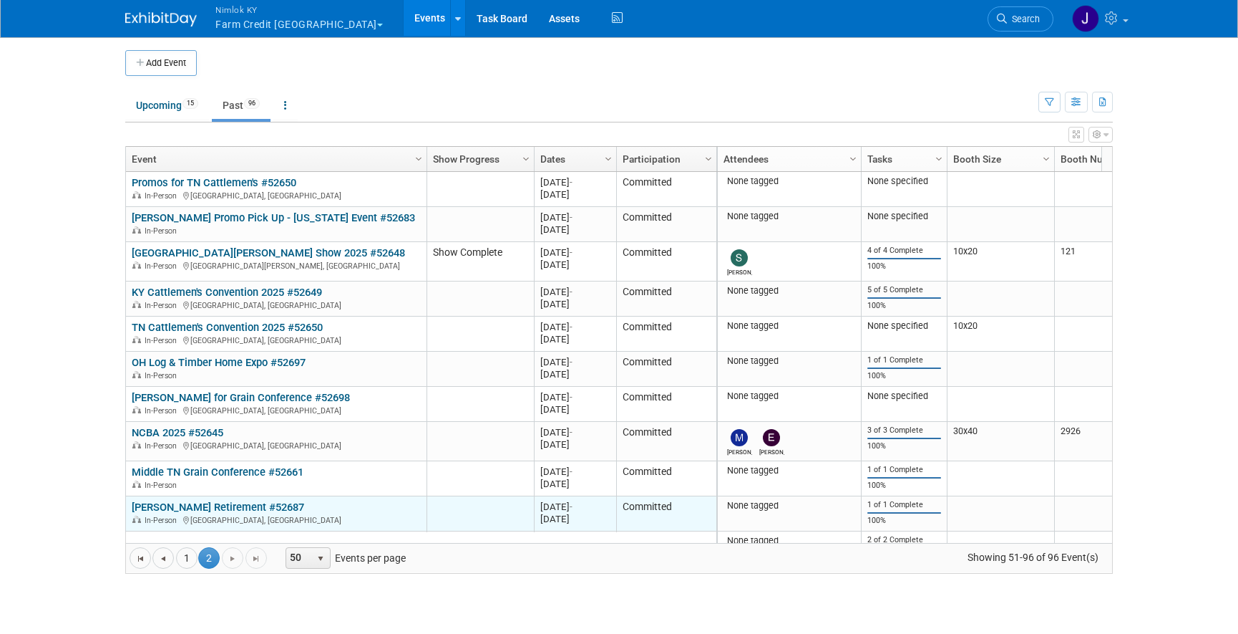
scroll to position [1280, 0]
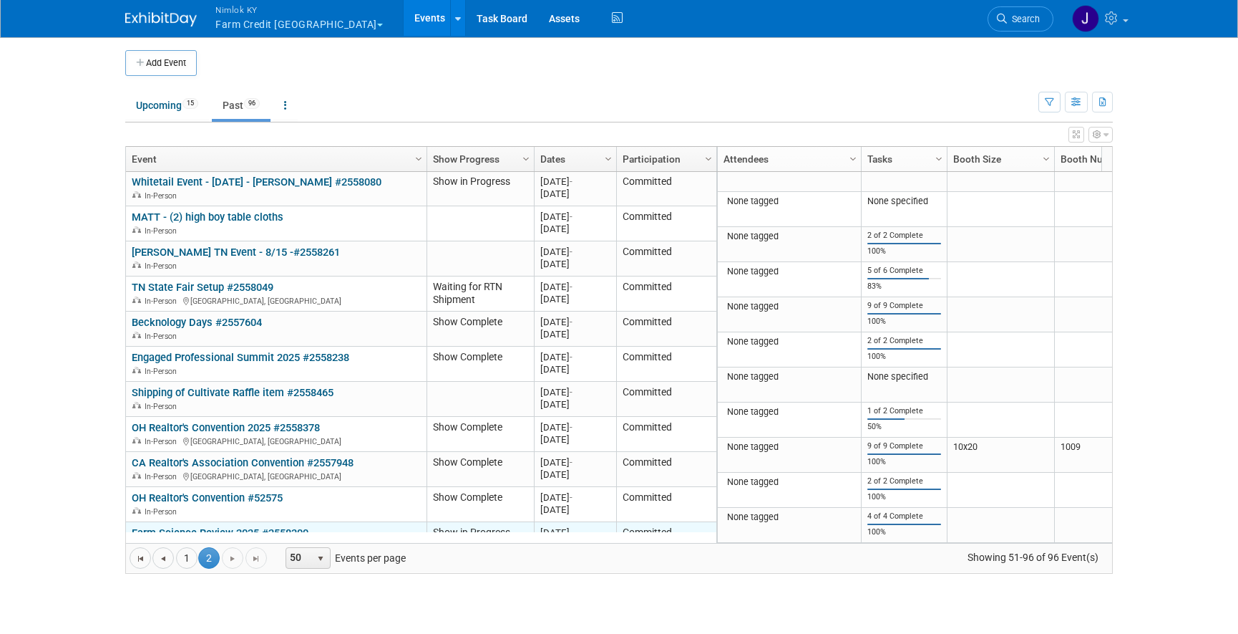
click at [294, 526] on link "Farm Science Review 2025 #2558300" at bounding box center [220, 532] width 177 height 13
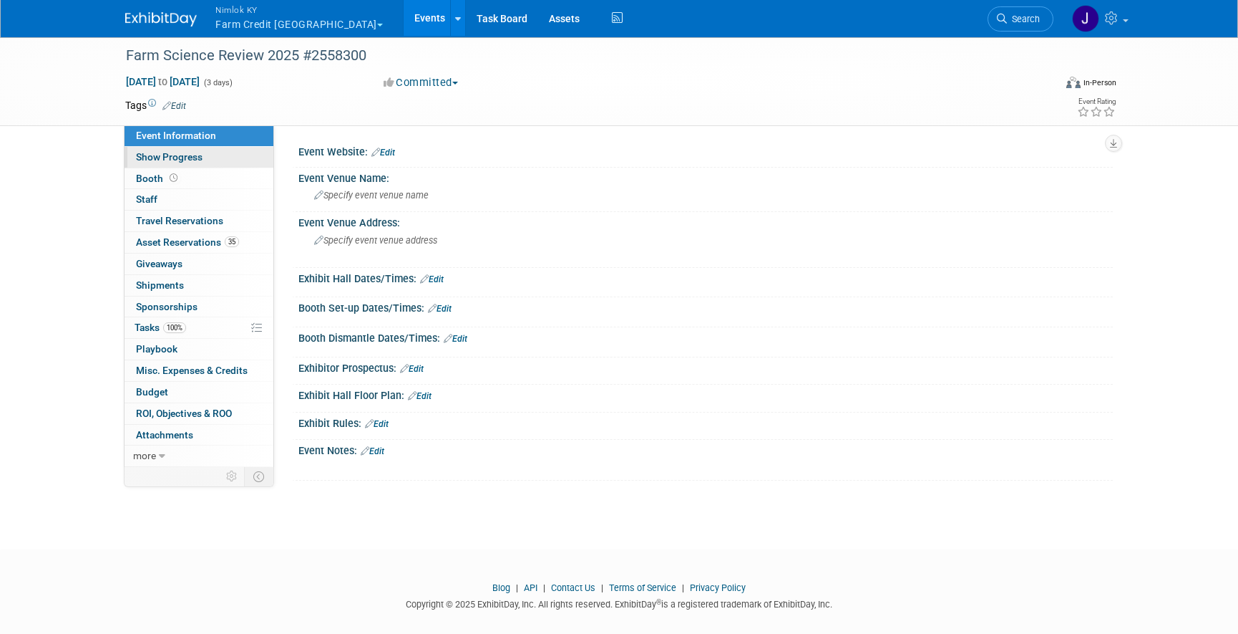
click at [214, 156] on link "Show Progress" at bounding box center [199, 157] width 149 height 21
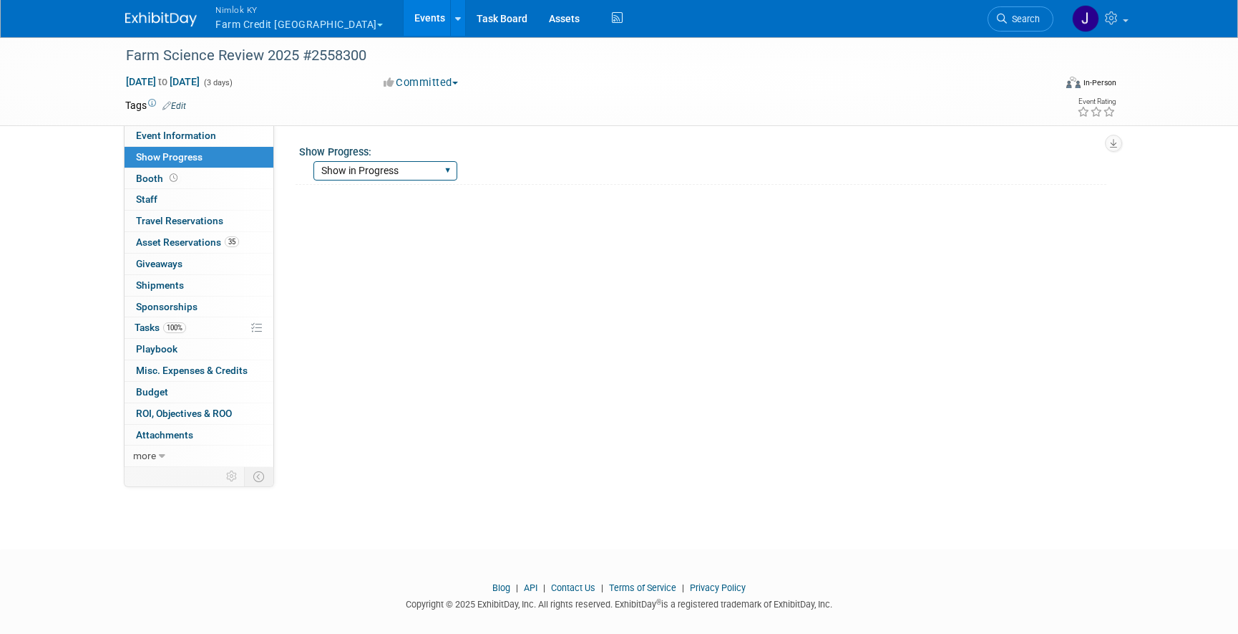
click at [351, 170] on select "Show Complete Working on Services WH pulling order Shipping to ADV WH Show in P…" at bounding box center [386, 170] width 144 height 19
select select "Show Complete"
click at [314, 161] on select "Show Complete Working on Services WH pulling order Shipping to ADV WH Show in P…" at bounding box center [386, 170] width 144 height 19
click at [404, 13] on link "Events" at bounding box center [430, 18] width 52 height 36
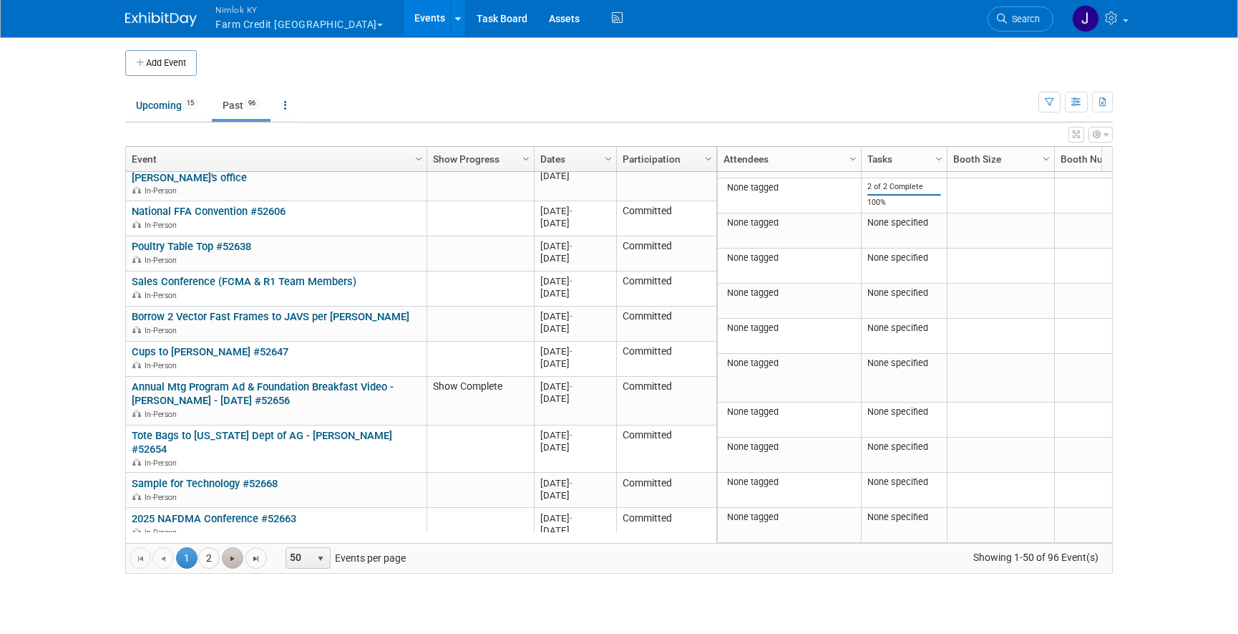
click at [237, 563] on span "Go to the next page" at bounding box center [232, 558] width 11 height 11
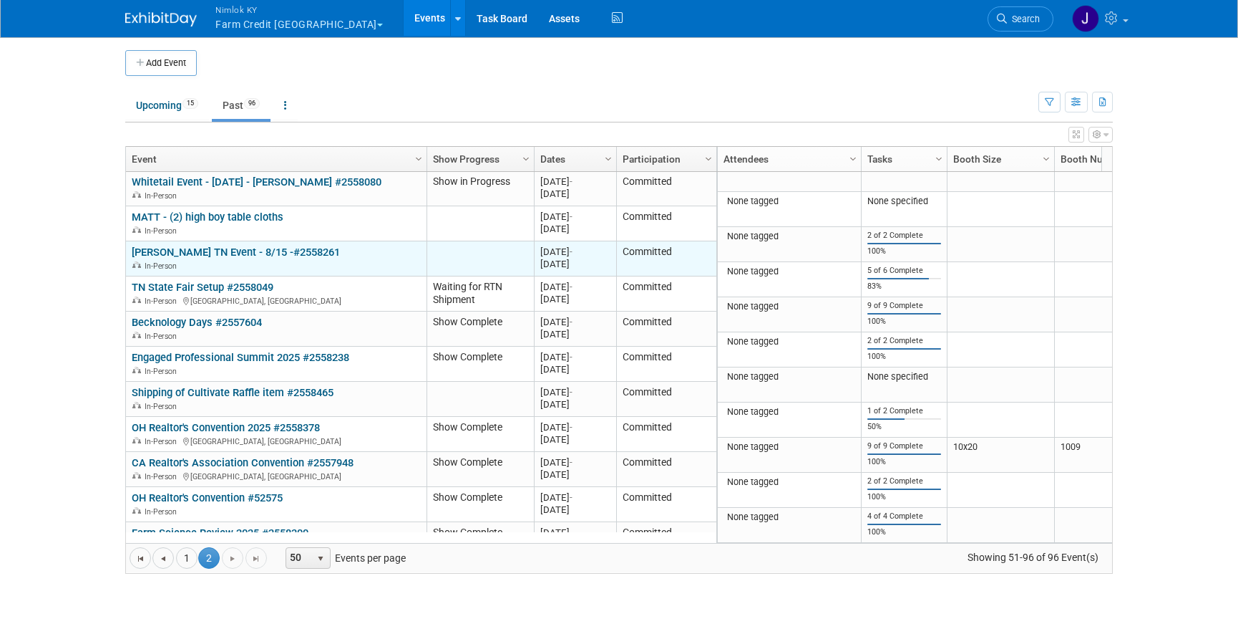
click at [257, 246] on link "[PERSON_NAME] TN Event - 8/15 -#2558261" at bounding box center [236, 252] width 208 height 13
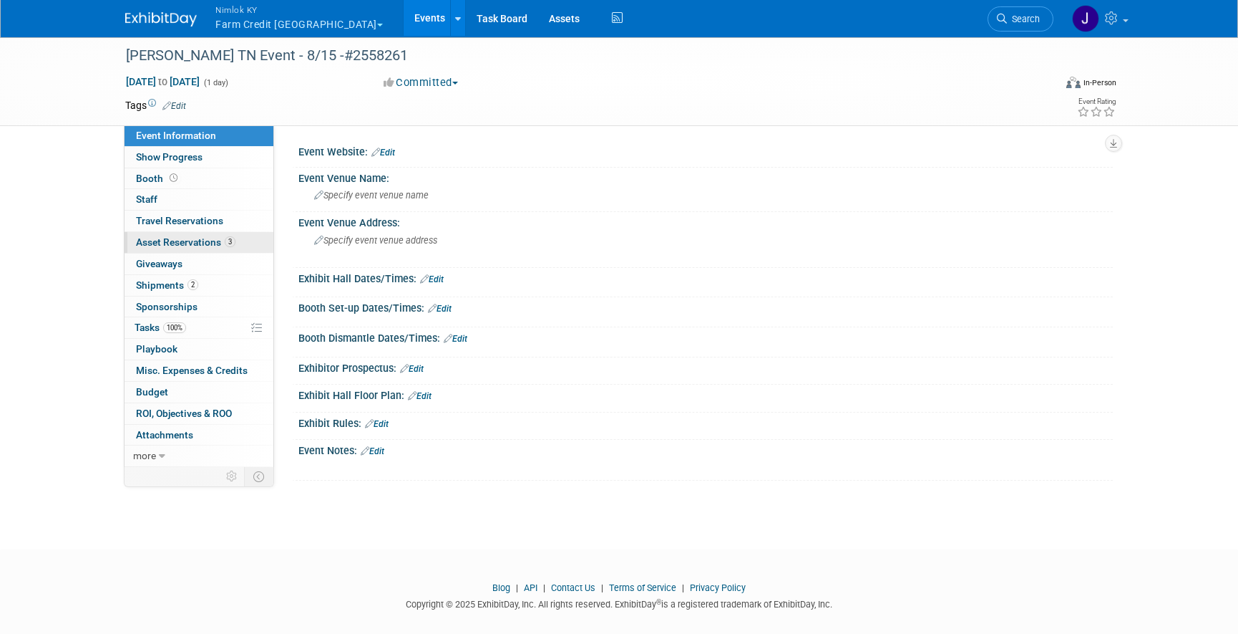
click at [210, 245] on span "Asset Reservations 3" at bounding box center [186, 241] width 100 height 11
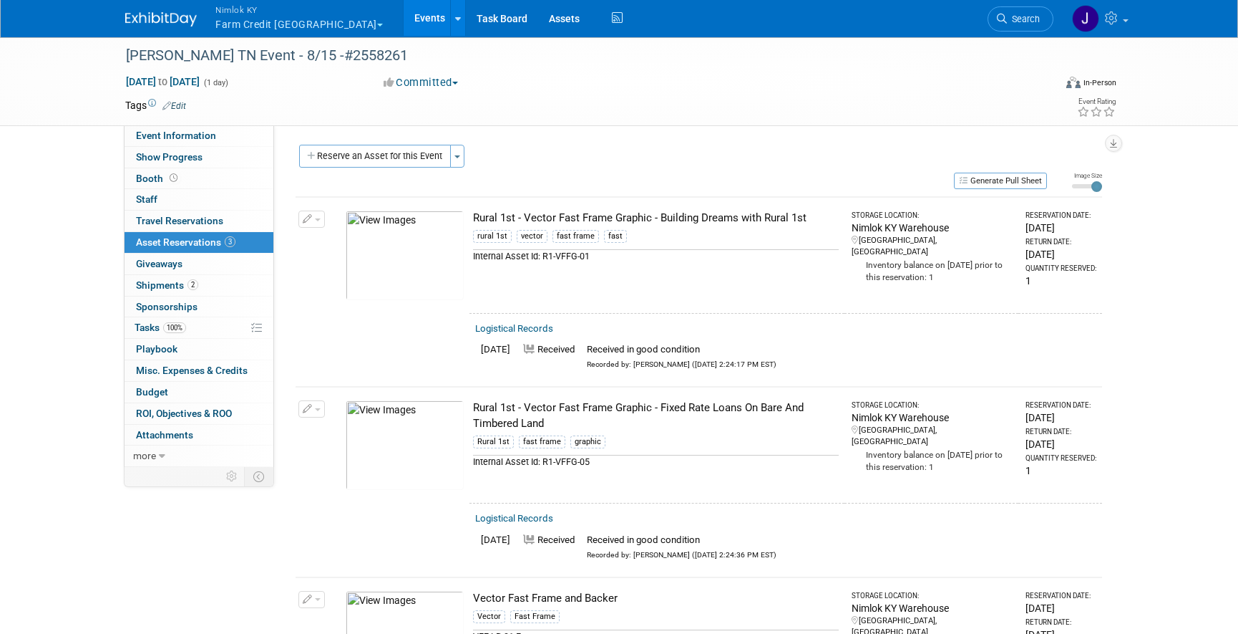
click at [404, 22] on link "Events" at bounding box center [430, 18] width 52 height 36
